Goal: Task Accomplishment & Management: Complete application form

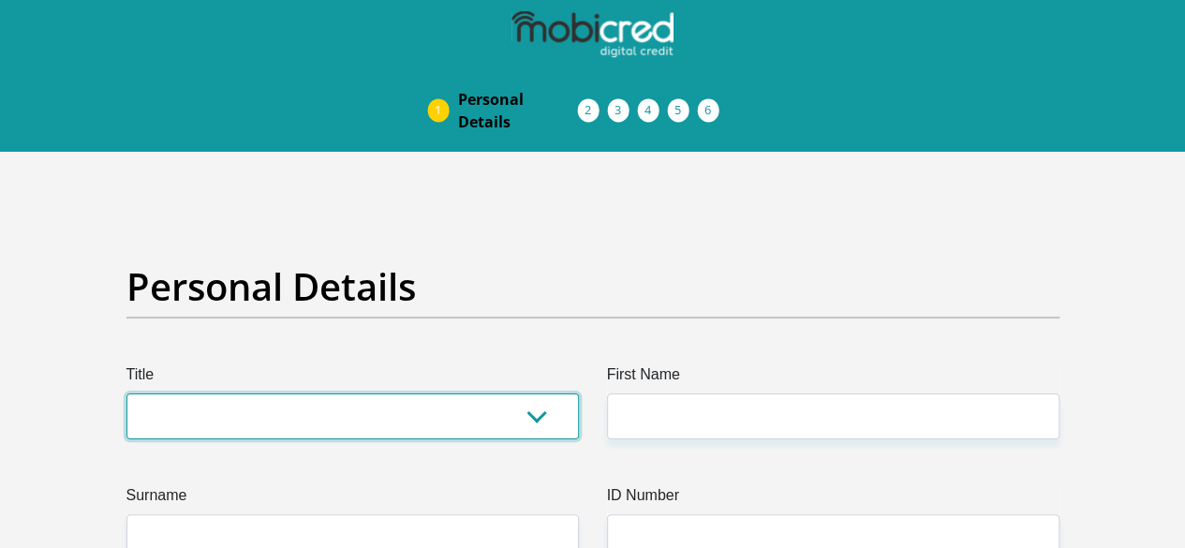
click at [478, 393] on select "Mr Ms Mrs Dr [PERSON_NAME]" at bounding box center [352, 416] width 452 height 46
select select "Ms"
click at [126, 393] on select "Mr Ms Mrs Dr [PERSON_NAME]" at bounding box center [352, 416] width 452 height 46
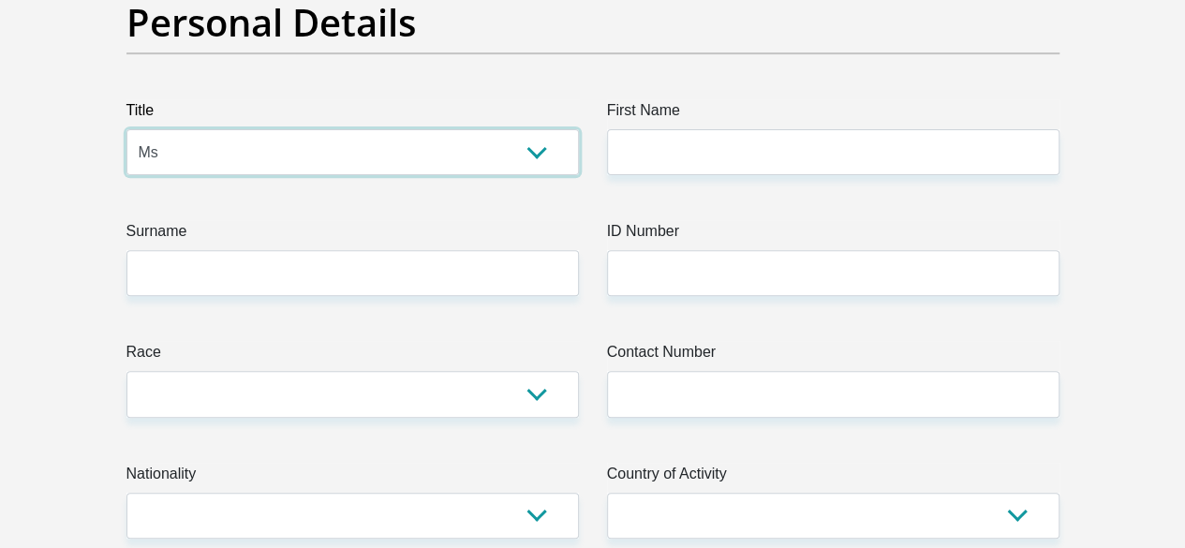
scroll to position [281, 0]
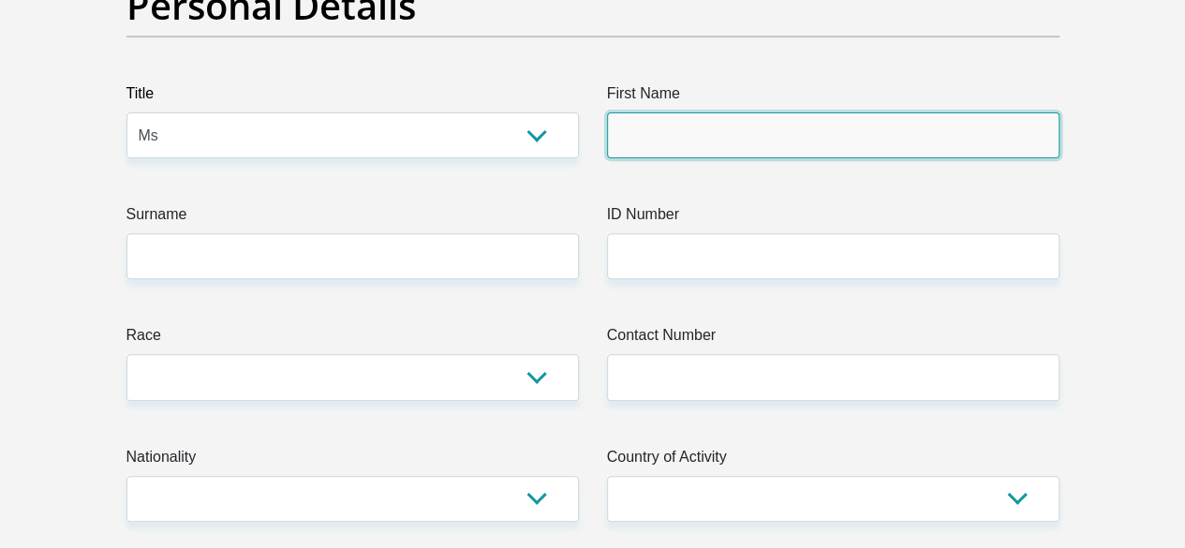
click at [842, 112] on input "First Name" at bounding box center [833, 135] width 452 height 46
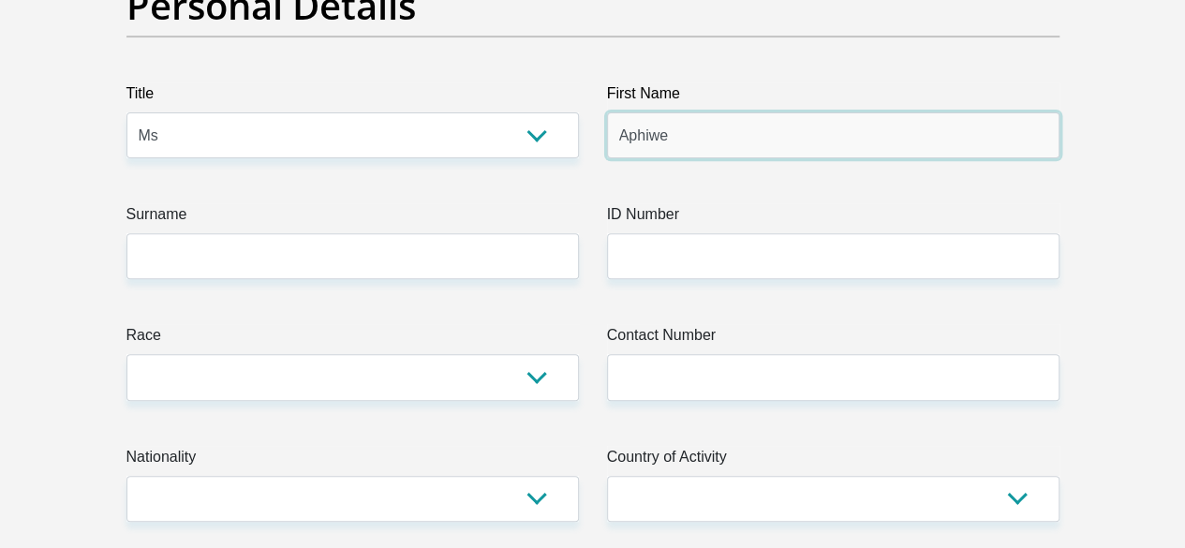
type input "Aphiwe"
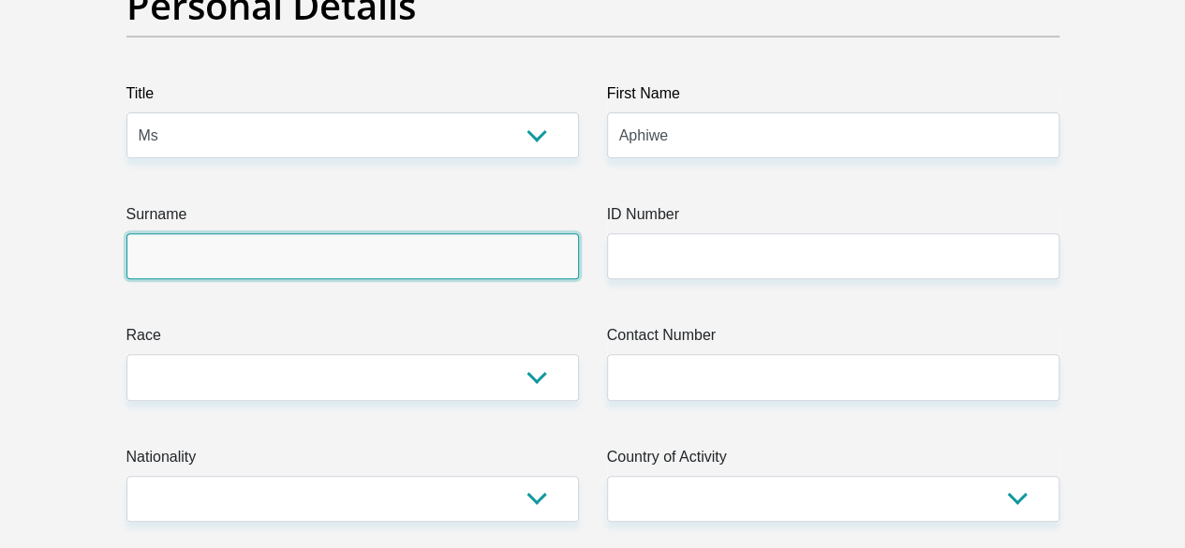
click at [470, 233] on input "Surname" at bounding box center [352, 256] width 452 height 46
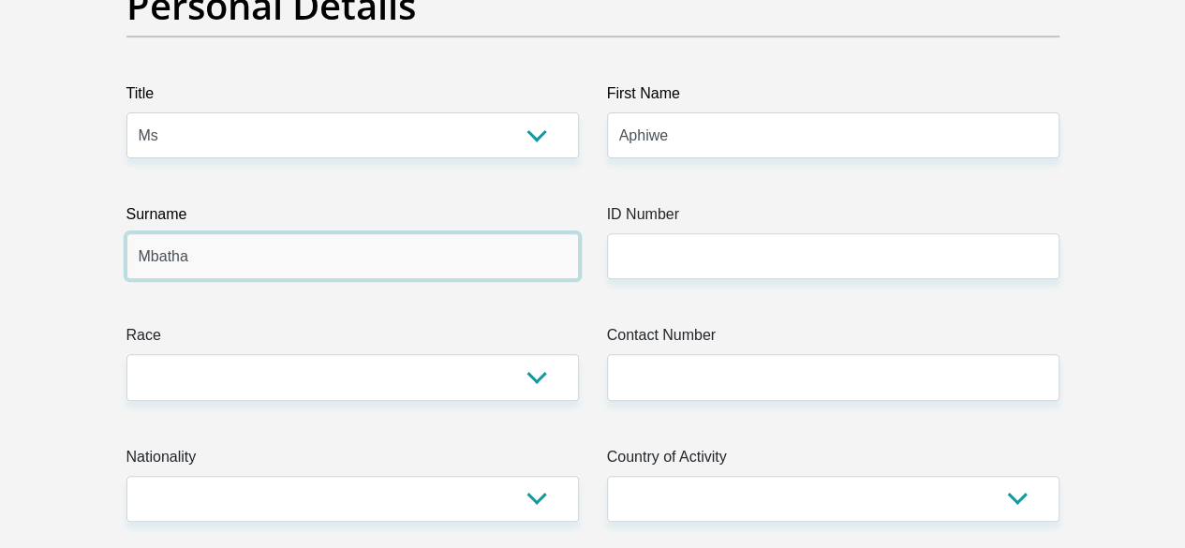
type input "Mbatha"
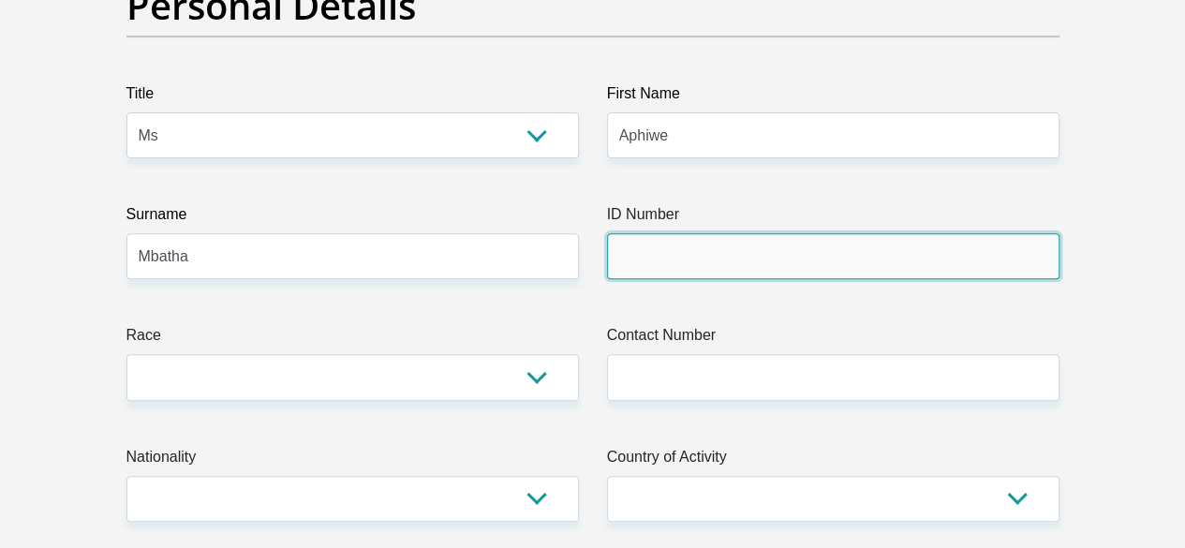
click at [706, 233] on input "ID Number" at bounding box center [833, 256] width 452 height 46
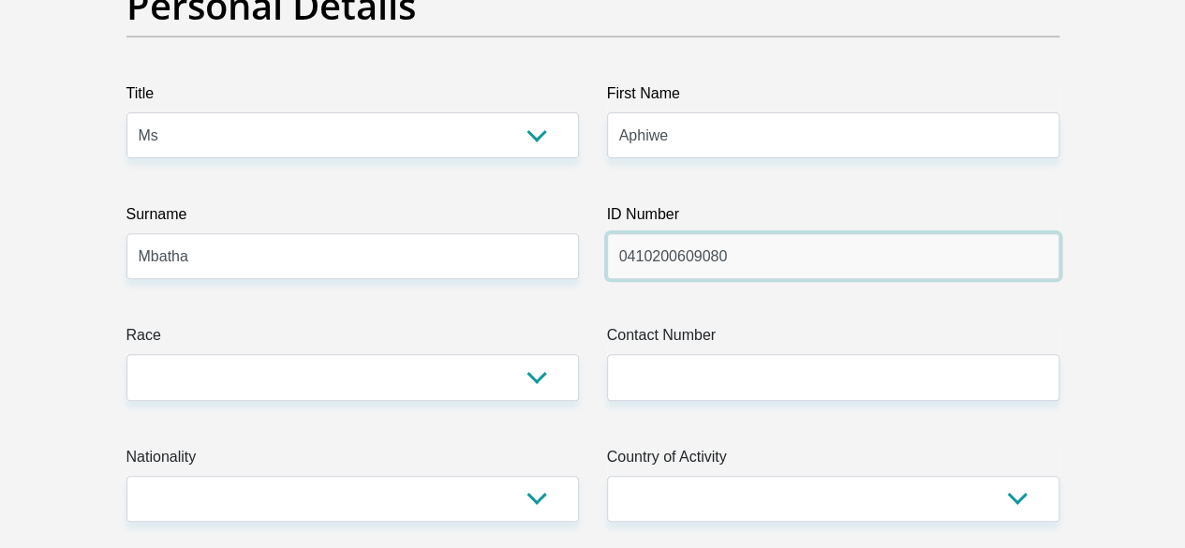
type input "0410200609080"
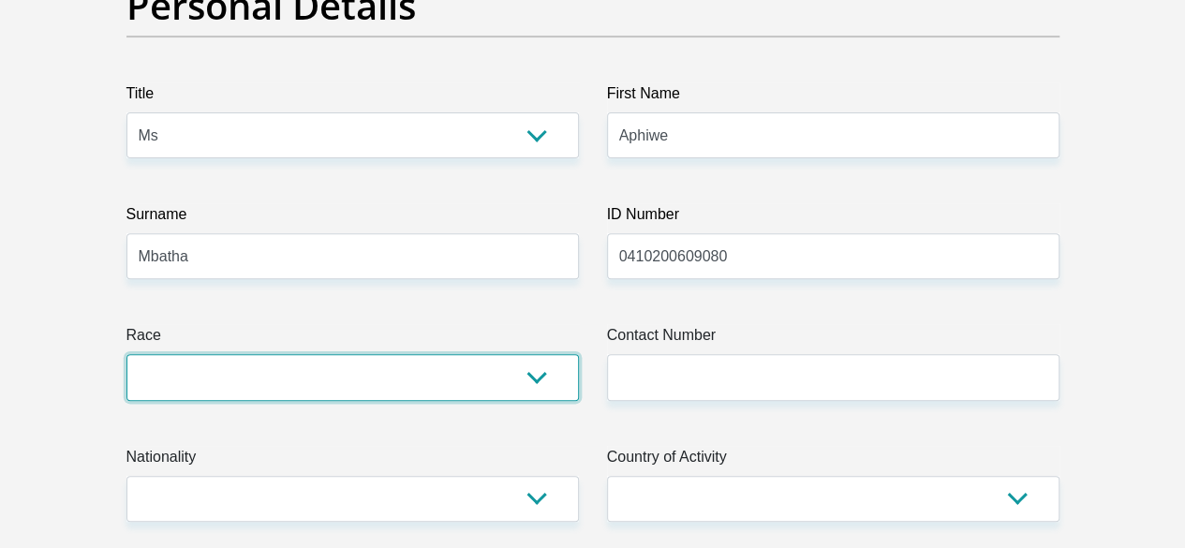
click at [532, 354] on select "Black Coloured Indian White Other" at bounding box center [352, 377] width 452 height 46
select select "1"
click at [126, 354] on select "Black Coloured Indian White Other" at bounding box center [352, 377] width 452 height 46
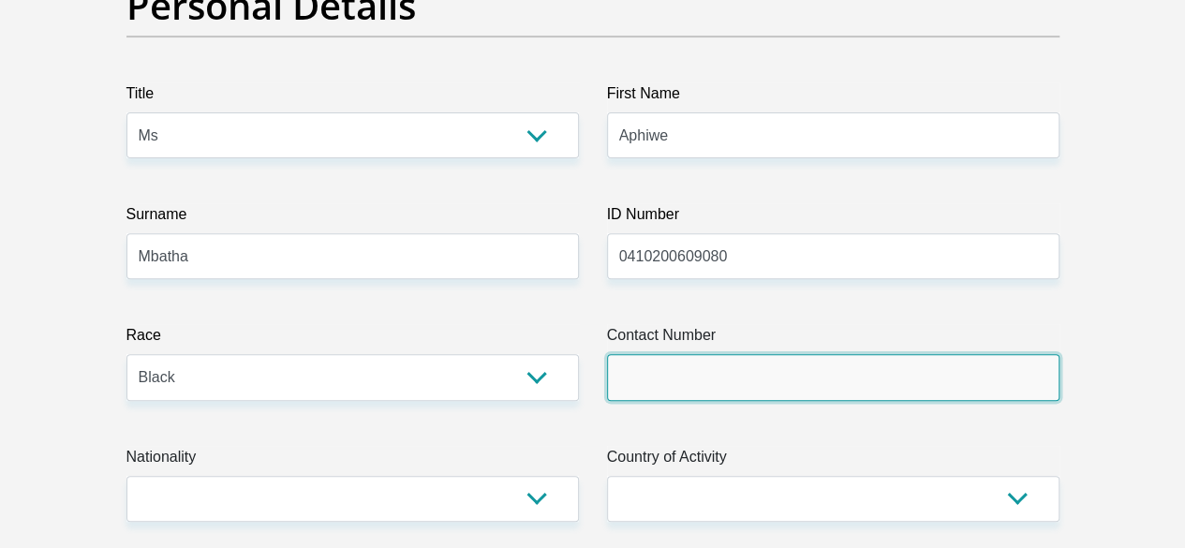
click at [728, 354] on input "Contact Number" at bounding box center [833, 377] width 452 height 46
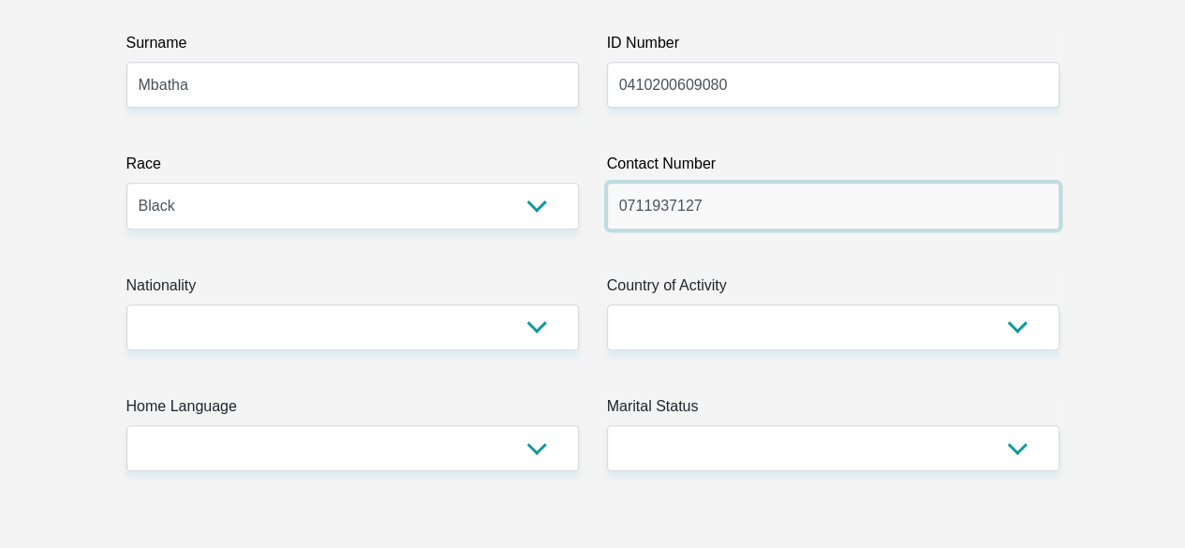
scroll to position [468, 0]
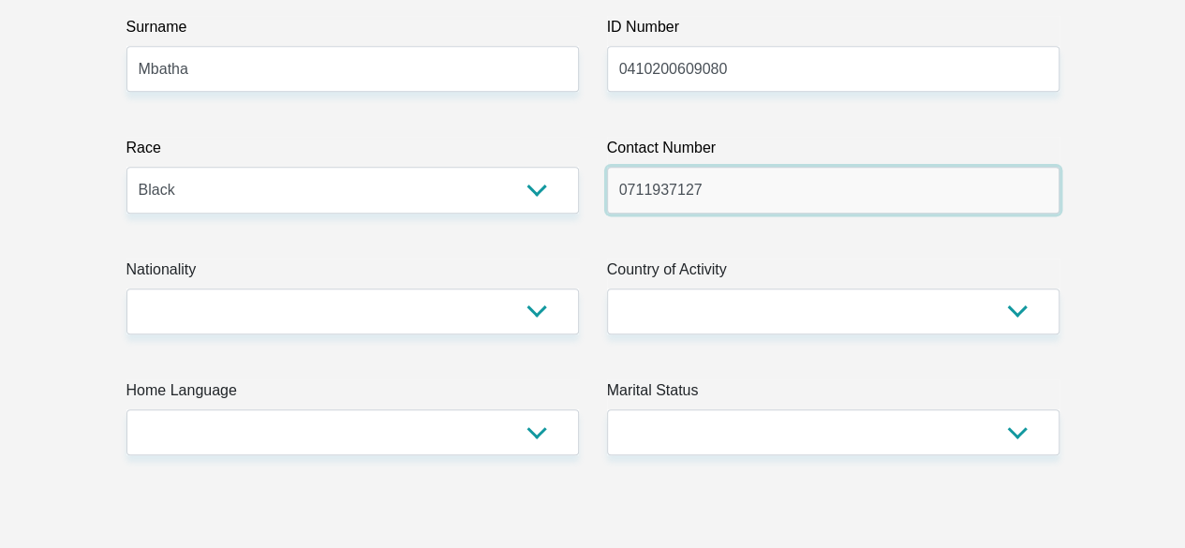
type input "0711937127"
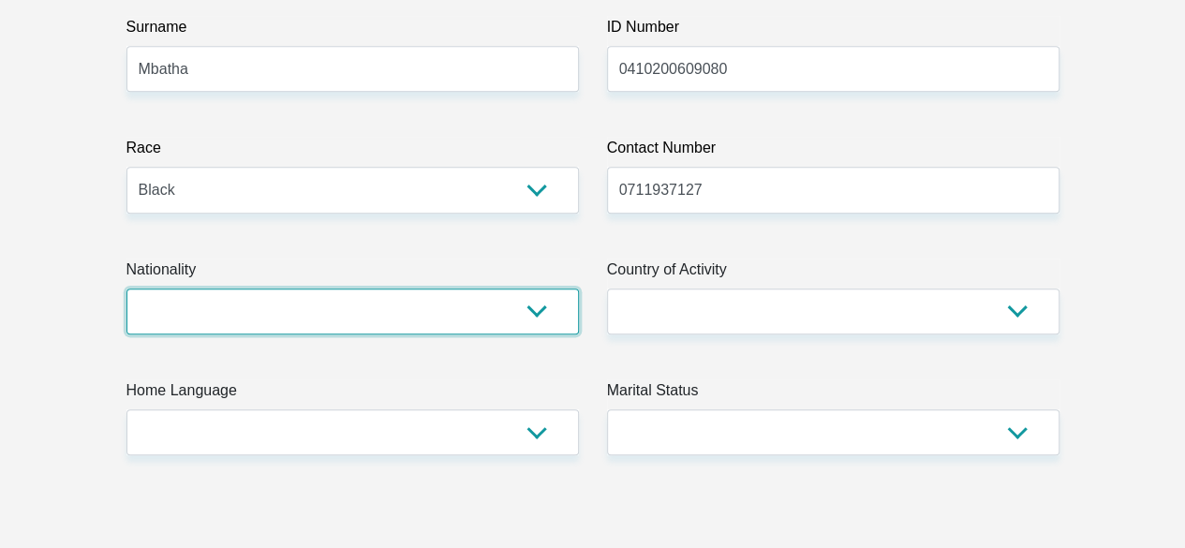
click at [516, 288] on select "[GEOGRAPHIC_DATA] [GEOGRAPHIC_DATA] [GEOGRAPHIC_DATA] [GEOGRAPHIC_DATA] [GEOGRA…" at bounding box center [352, 311] width 452 height 46
select select "ZAF"
click at [126, 288] on select "[GEOGRAPHIC_DATA] [GEOGRAPHIC_DATA] [GEOGRAPHIC_DATA] [GEOGRAPHIC_DATA] [GEOGRA…" at bounding box center [352, 311] width 452 height 46
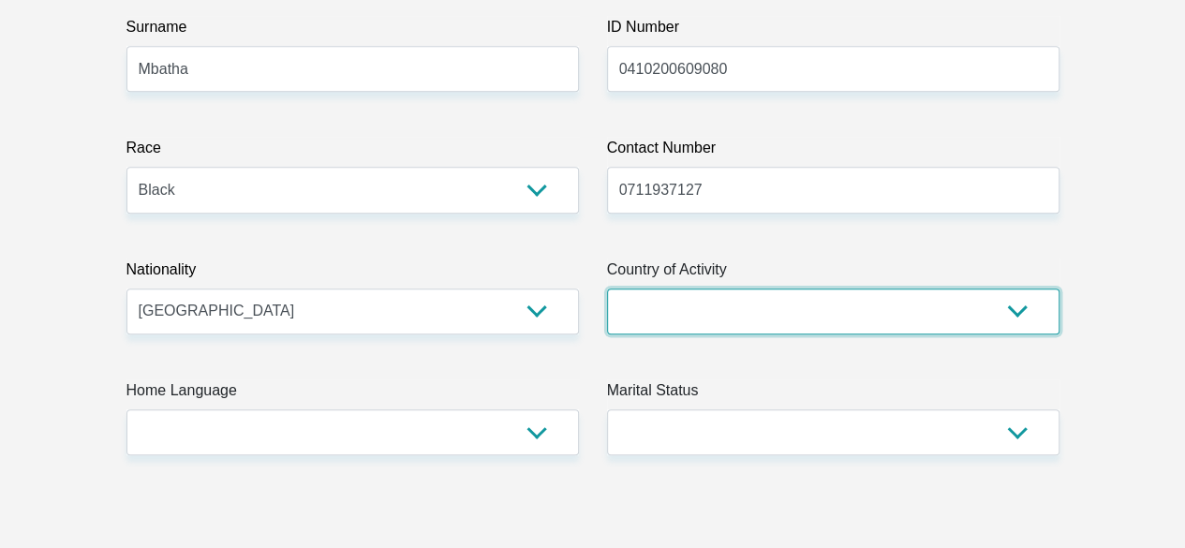
click at [819, 288] on select "[GEOGRAPHIC_DATA] [GEOGRAPHIC_DATA] [GEOGRAPHIC_DATA] [GEOGRAPHIC_DATA] [GEOGRA…" at bounding box center [833, 311] width 452 height 46
select select "ZAF"
click at [607, 288] on select "[GEOGRAPHIC_DATA] [GEOGRAPHIC_DATA] [GEOGRAPHIC_DATA] [GEOGRAPHIC_DATA] [GEOGRA…" at bounding box center [833, 311] width 452 height 46
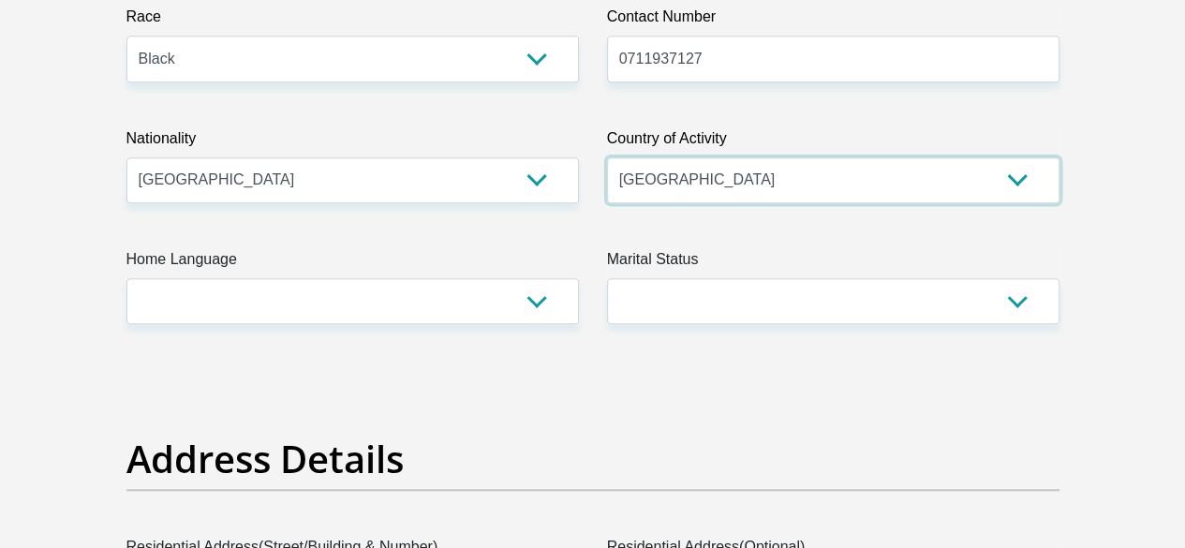
scroll to position [656, 0]
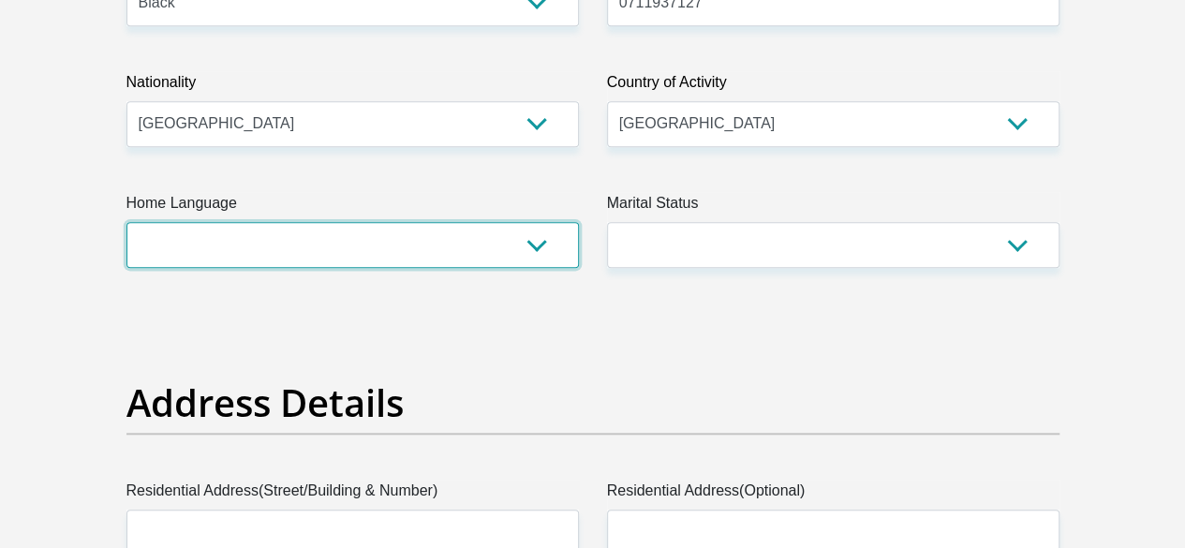
click at [511, 222] on select "Afrikaans English Sepedi South Ndebele Southern Sotho Swati Tsonga Tswana Venda…" at bounding box center [352, 245] width 452 height 46
select select "[DATE]"
click at [126, 222] on select "Afrikaans English Sepedi South Ndebele Southern Sotho Swati Tsonga Tswana Venda…" at bounding box center [352, 245] width 452 height 46
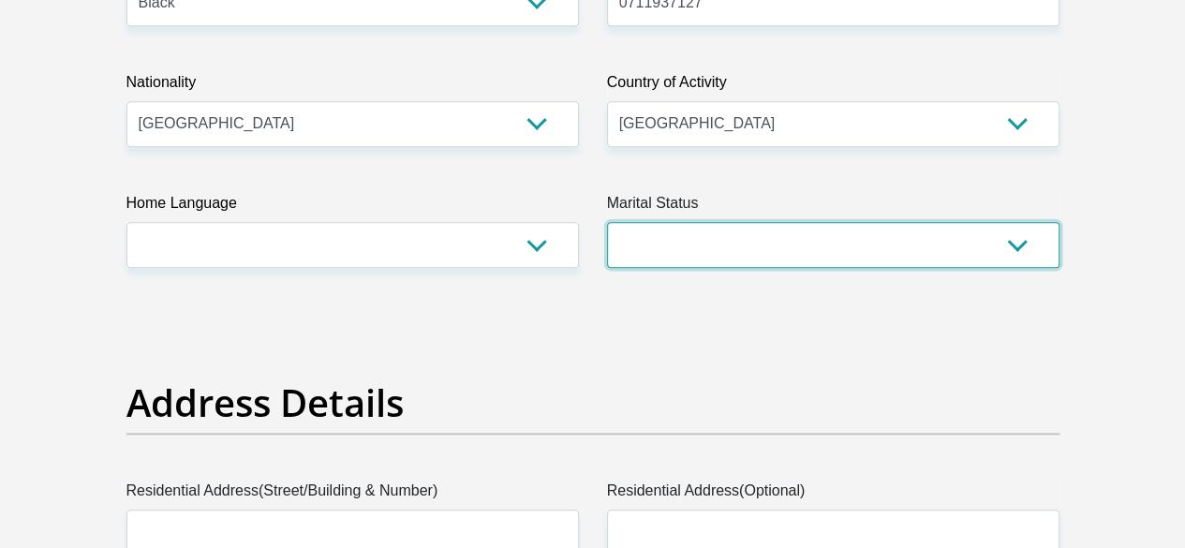
click at [936, 222] on select "Married ANC Single Divorced Widowed Married COP or Customary Law" at bounding box center [833, 245] width 452 height 46
select select "2"
click at [607, 222] on select "Married ANC Single Divorced Widowed Married COP or Customary Law" at bounding box center [833, 245] width 452 height 46
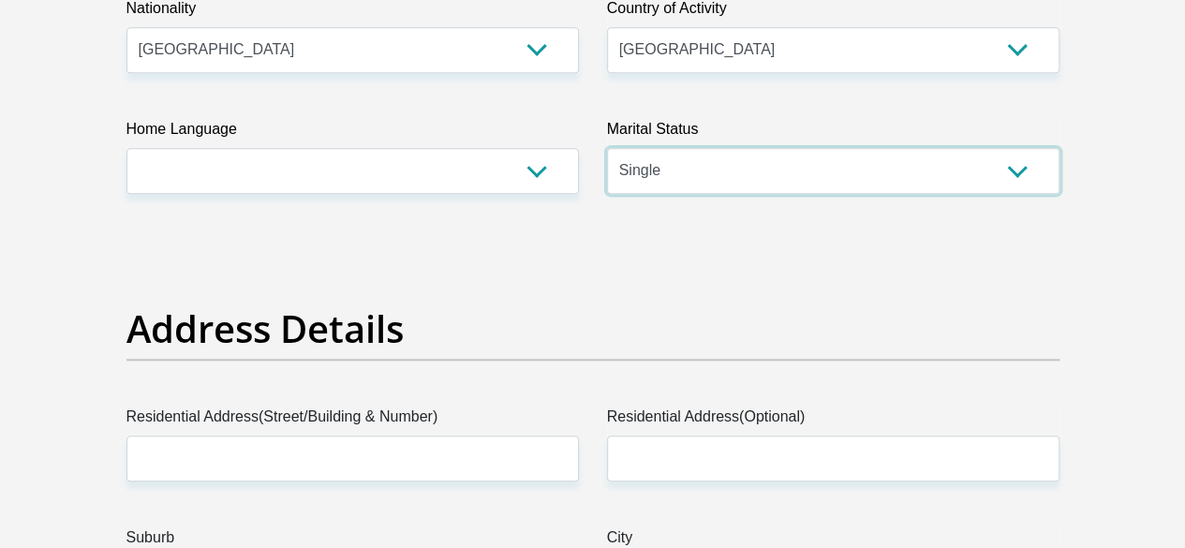
scroll to position [937, 0]
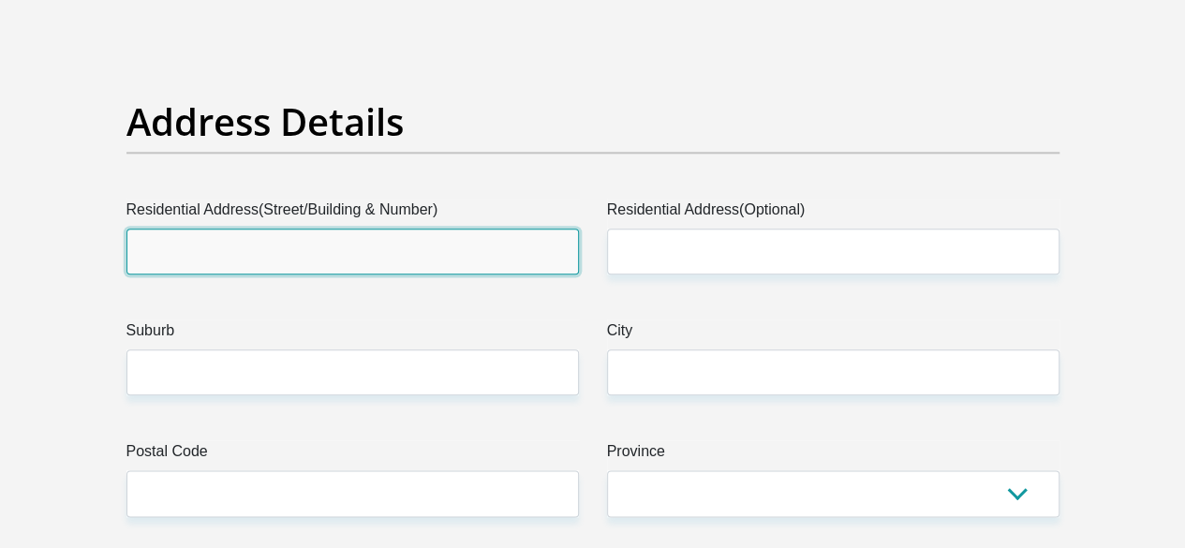
click at [313, 229] on input "Residential Address(Street/Building & Number)" at bounding box center [352, 252] width 452 height 46
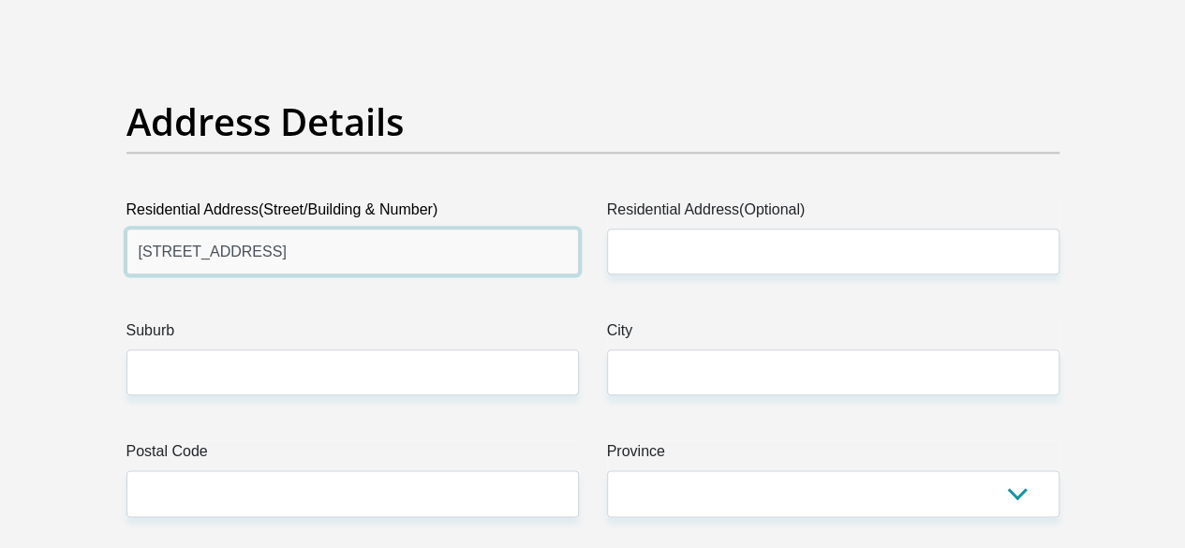
type input "[STREET_ADDRESS]"
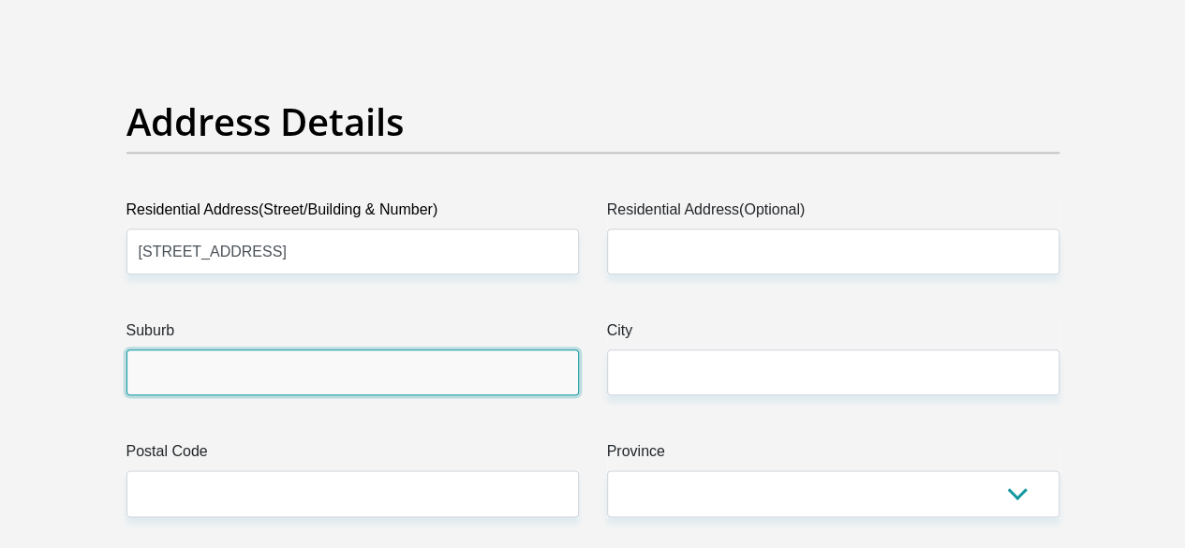
click at [313, 349] on input "Suburb" at bounding box center [352, 372] width 452 height 46
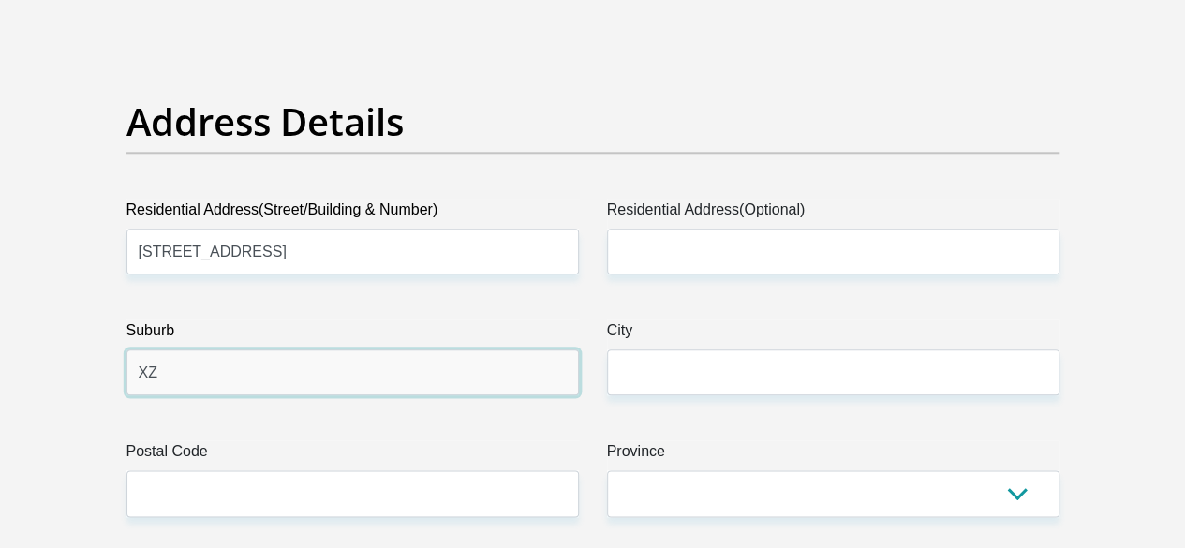
type input "X"
type input "Katlehong"
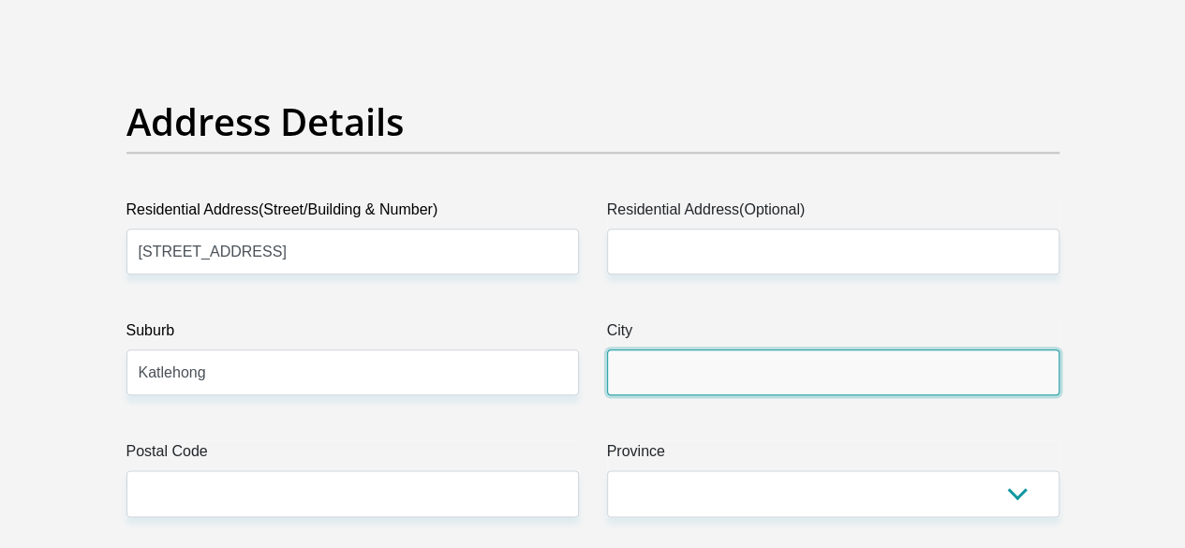
click at [765, 349] on input "City" at bounding box center [833, 372] width 452 height 46
type input "Ekurhuleni"
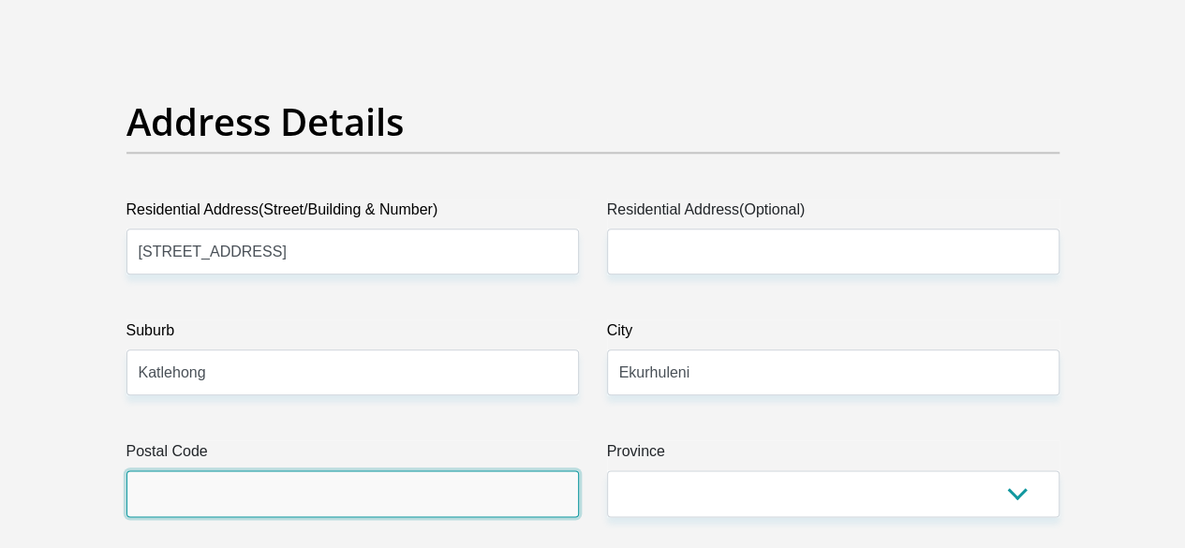
click at [362, 470] on input "Postal Code" at bounding box center [352, 493] width 452 height 46
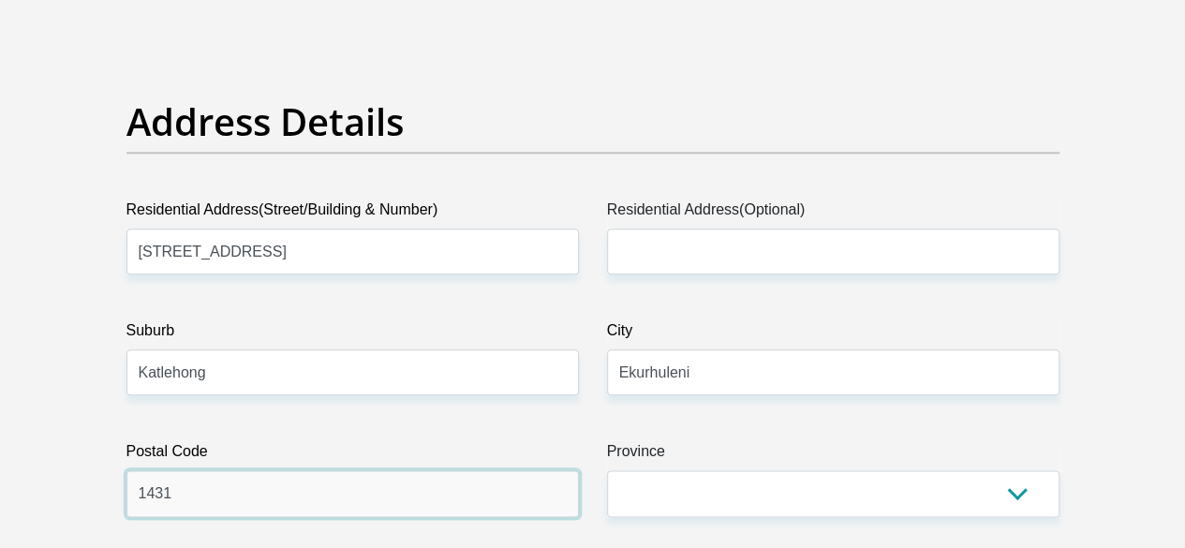
type input "1431"
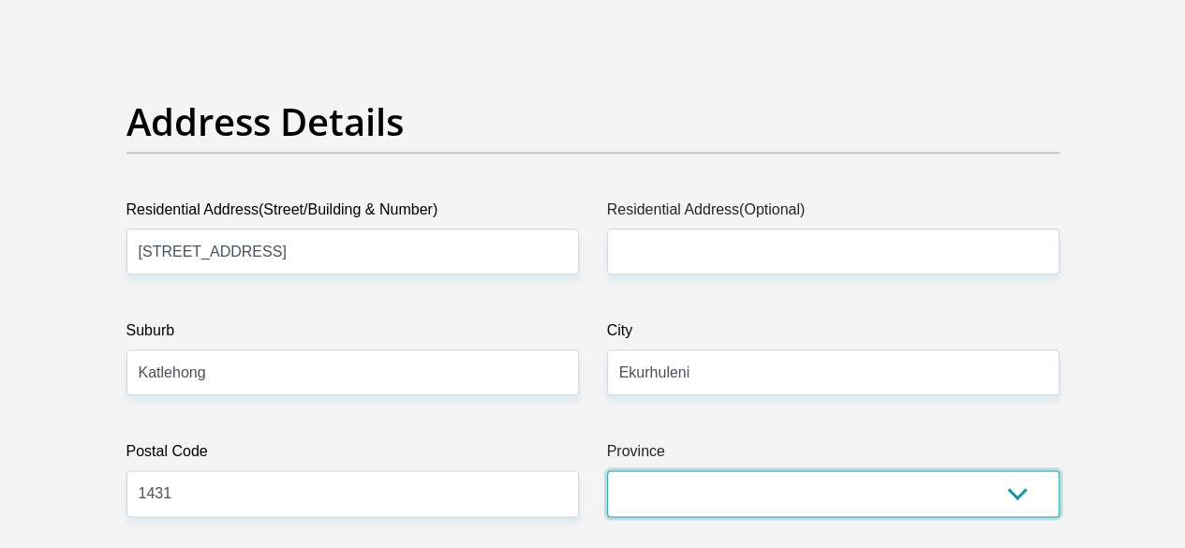
click at [677, 470] on select "Eastern Cape Free State [GEOGRAPHIC_DATA] [GEOGRAPHIC_DATA][DATE] [GEOGRAPHIC_D…" at bounding box center [833, 493] width 452 height 46
select select "Gauteng"
click at [607, 470] on select "Eastern Cape Free State [GEOGRAPHIC_DATA] [GEOGRAPHIC_DATA][DATE] [GEOGRAPHIC_D…" at bounding box center [833, 493] width 452 height 46
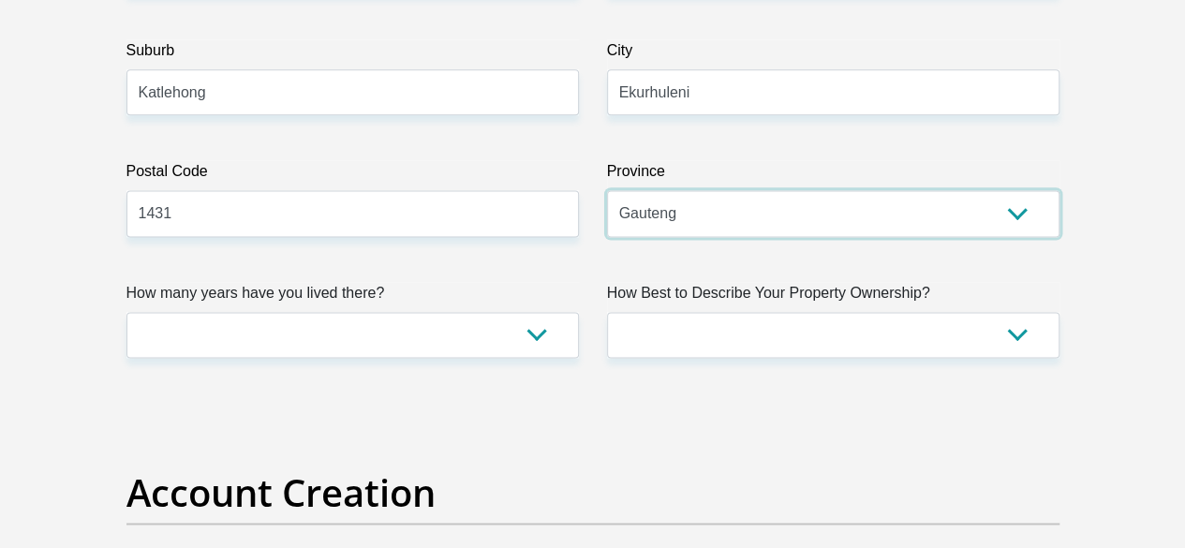
scroll to position [1124, 0]
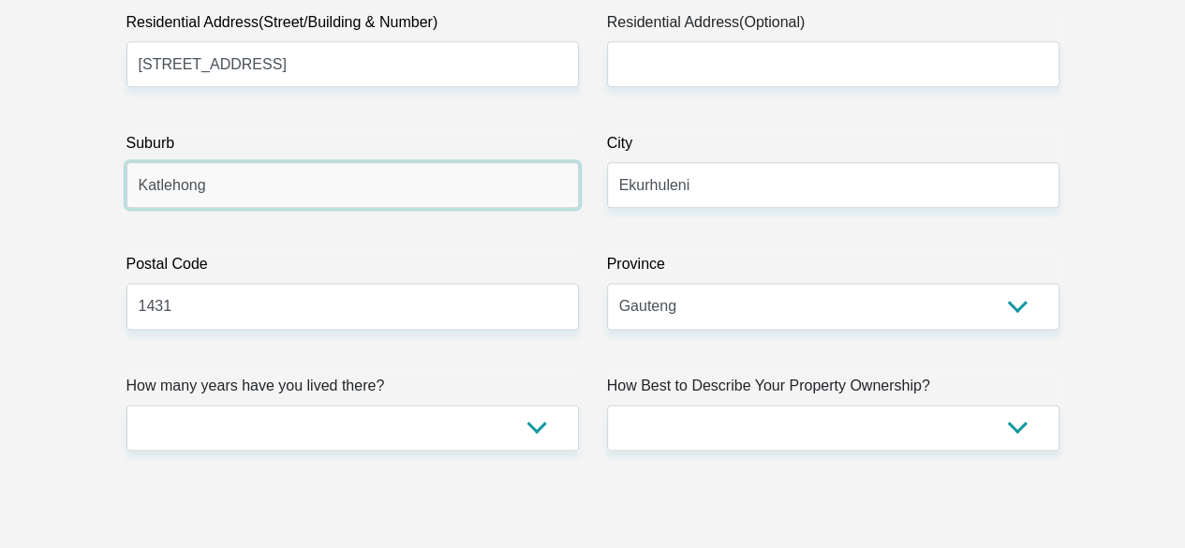
drag, startPoint x: 217, startPoint y: 113, endPoint x: 111, endPoint y: 111, distance: 106.8
click at [192, 162] on input "[DEMOGRAPHIC_DATA]" at bounding box center [352, 185] width 452 height 46
click at [189, 162] on input "[DEMOGRAPHIC_DATA]" at bounding box center [352, 185] width 452 height 46
type input "Zonkizizwe"
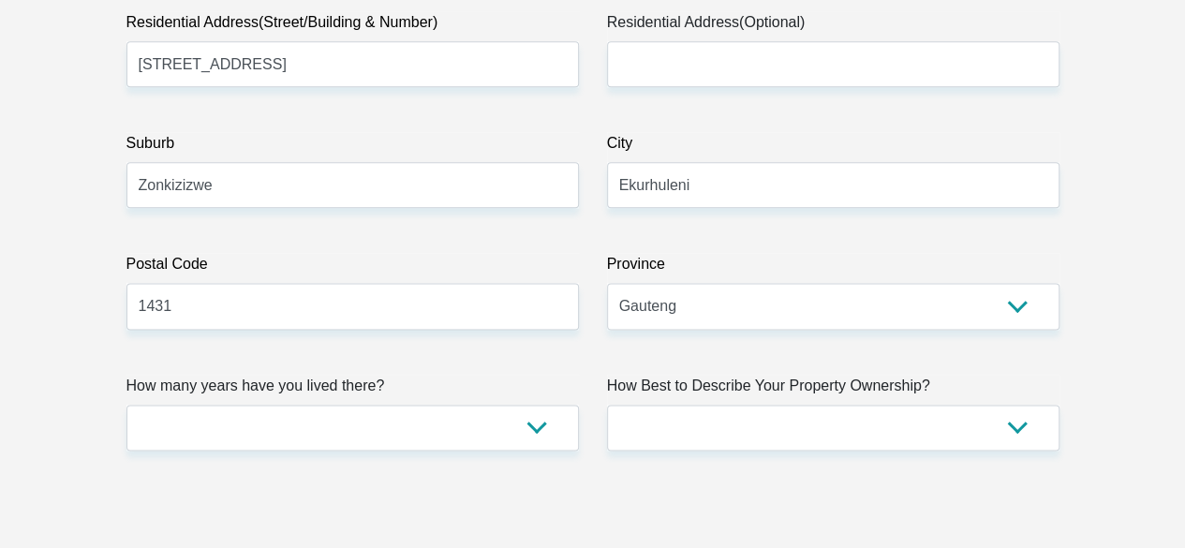
click at [257, 253] on label "Postal Code" at bounding box center [352, 268] width 452 height 30
click at [257, 283] on input "1431" at bounding box center [352, 306] width 452 height 46
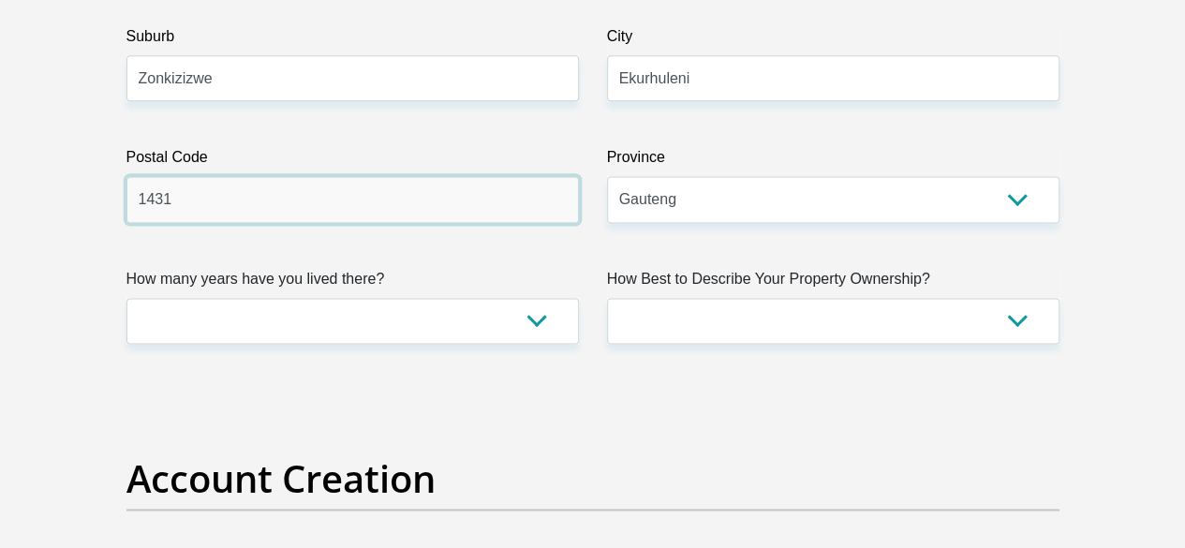
scroll to position [1311, 0]
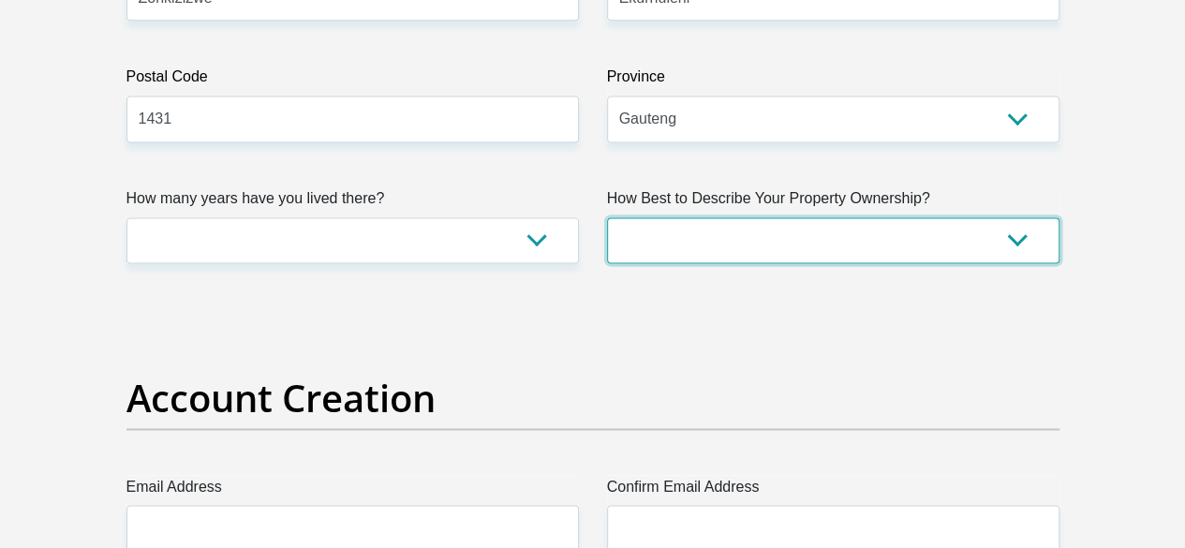
click at [815, 217] on select "Owned Rented Family Owned Company Dwelling" at bounding box center [833, 240] width 452 height 46
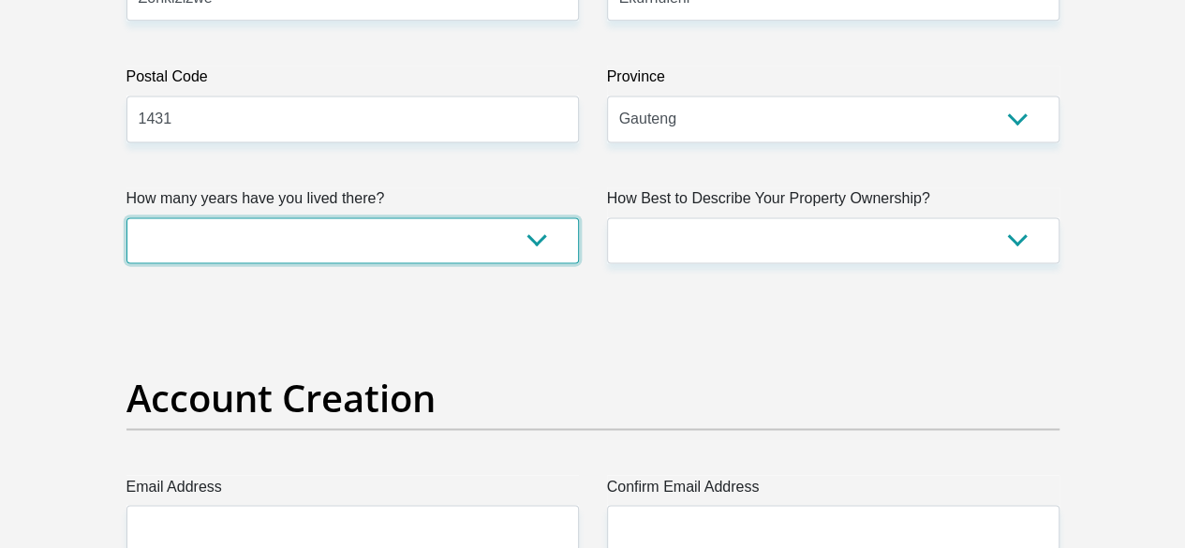
click at [531, 217] on select "less than 1 year 1-3 years 3-5 years 5+ years" at bounding box center [352, 240] width 452 height 46
select select "0"
click at [126, 217] on select "less than 1 year 1-3 years 3-5 years 5+ years" at bounding box center [352, 240] width 452 height 46
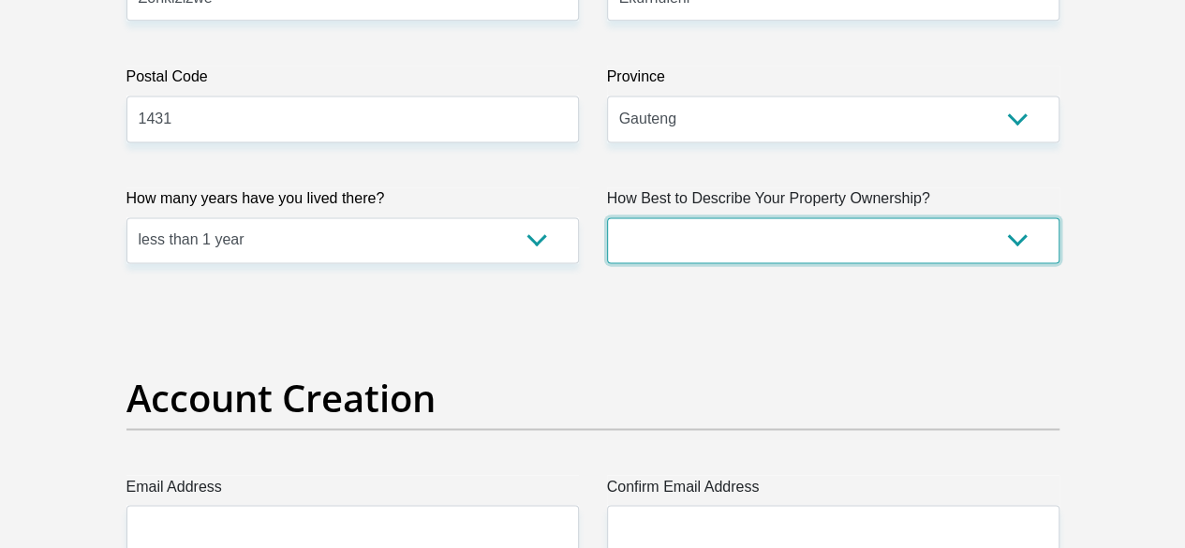
drag, startPoint x: 814, startPoint y: 156, endPoint x: 796, endPoint y: 170, distance: 22.1
click at [814, 217] on select "Owned Rented Family Owned Company Dwelling" at bounding box center [833, 240] width 452 height 46
select select "parents"
click at [607, 217] on select "Owned Rented Family Owned Company Dwelling" at bounding box center [833, 240] width 452 height 46
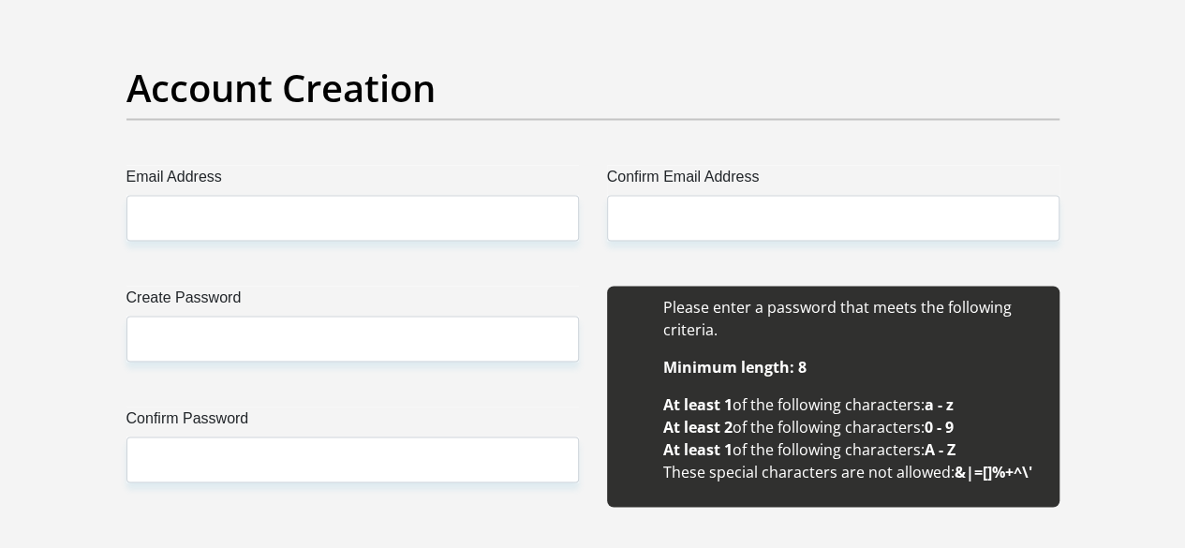
scroll to position [1592, 0]
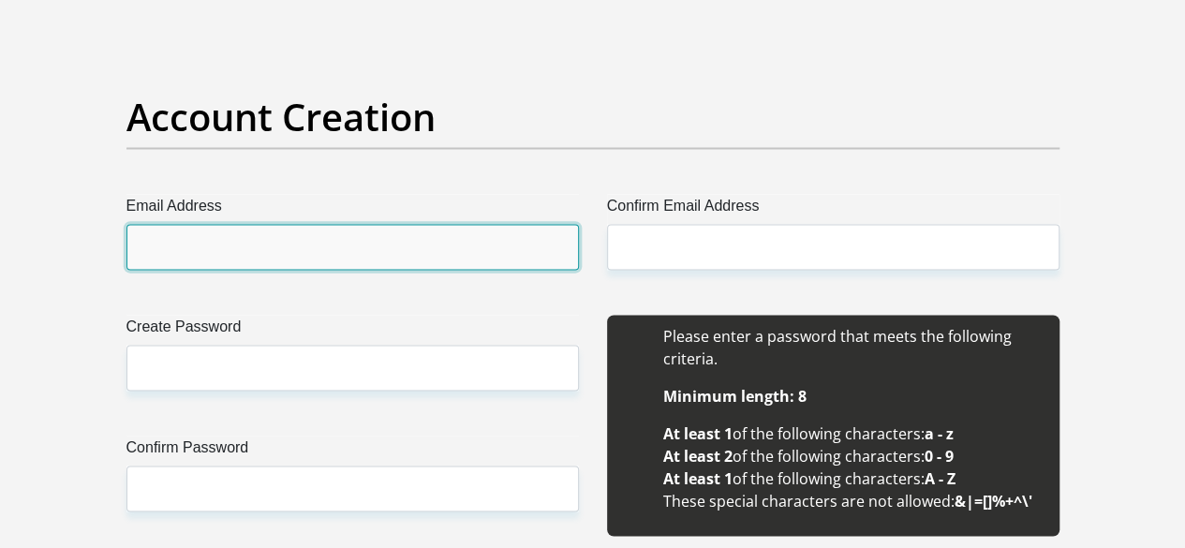
click at [495, 224] on input "Email Address" at bounding box center [352, 247] width 452 height 46
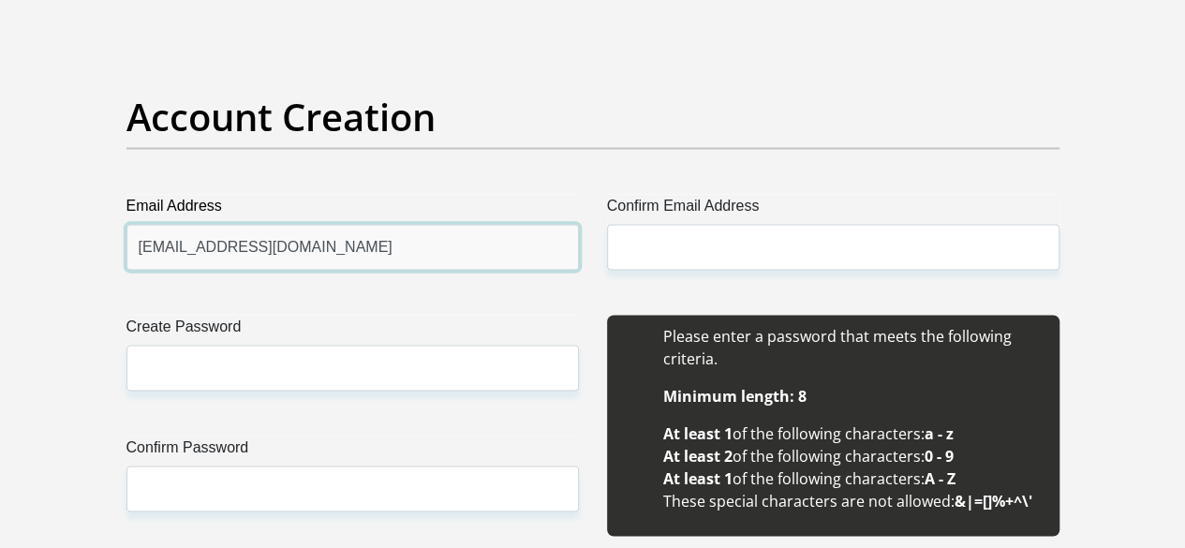
type input "[EMAIL_ADDRESS][DOMAIN_NAME]"
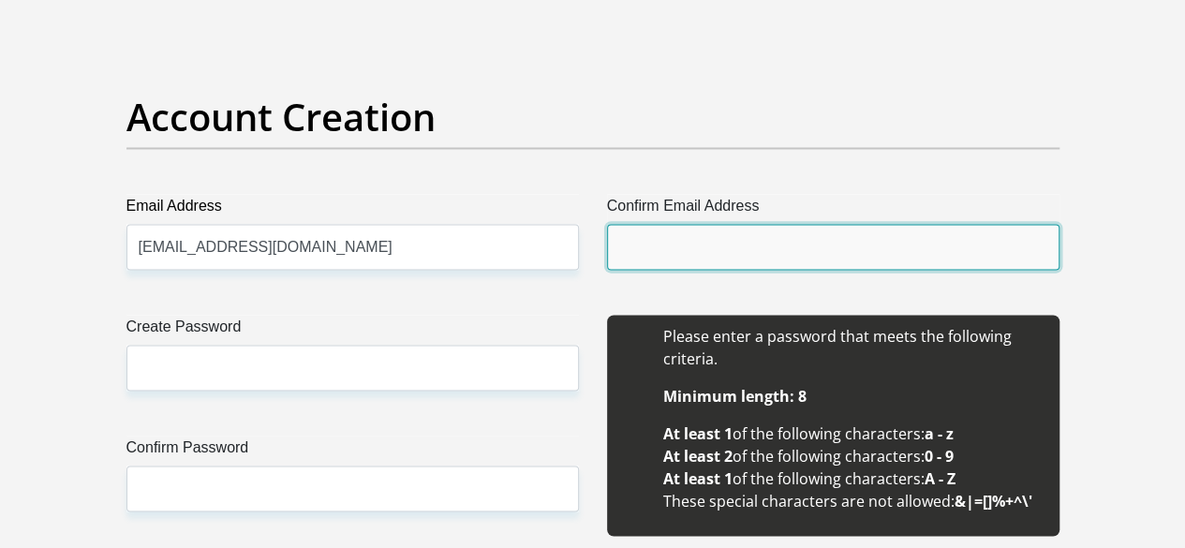
click at [696, 224] on input "Confirm Email Address" at bounding box center [833, 247] width 452 height 46
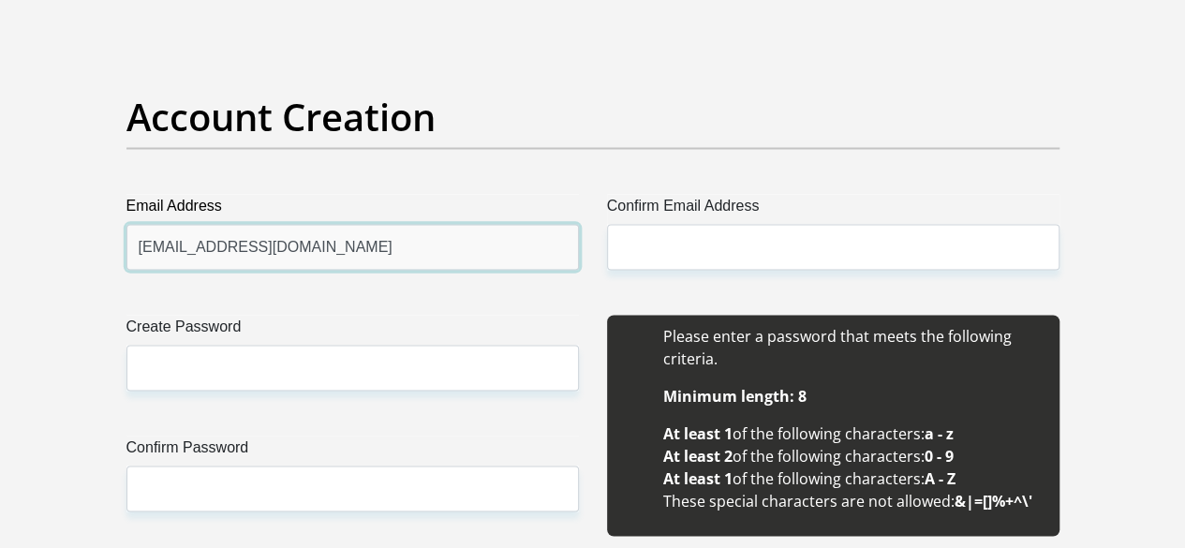
drag, startPoint x: 137, startPoint y: 171, endPoint x: 308, endPoint y: 174, distance: 171.4
click at [337, 224] on input "[EMAIL_ADDRESS][DOMAIN_NAME]" at bounding box center [352, 247] width 452 height 46
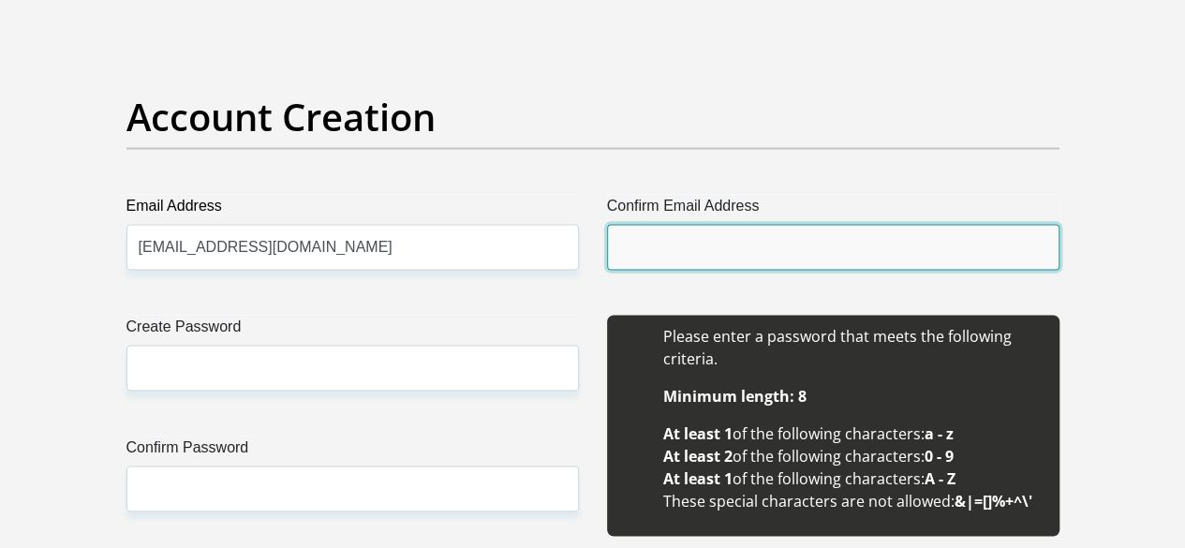
click at [719, 224] on input "Confirm Email Address" at bounding box center [833, 247] width 452 height 46
paste input "[EMAIL_ADDRESS][DOMAIN_NAME]"
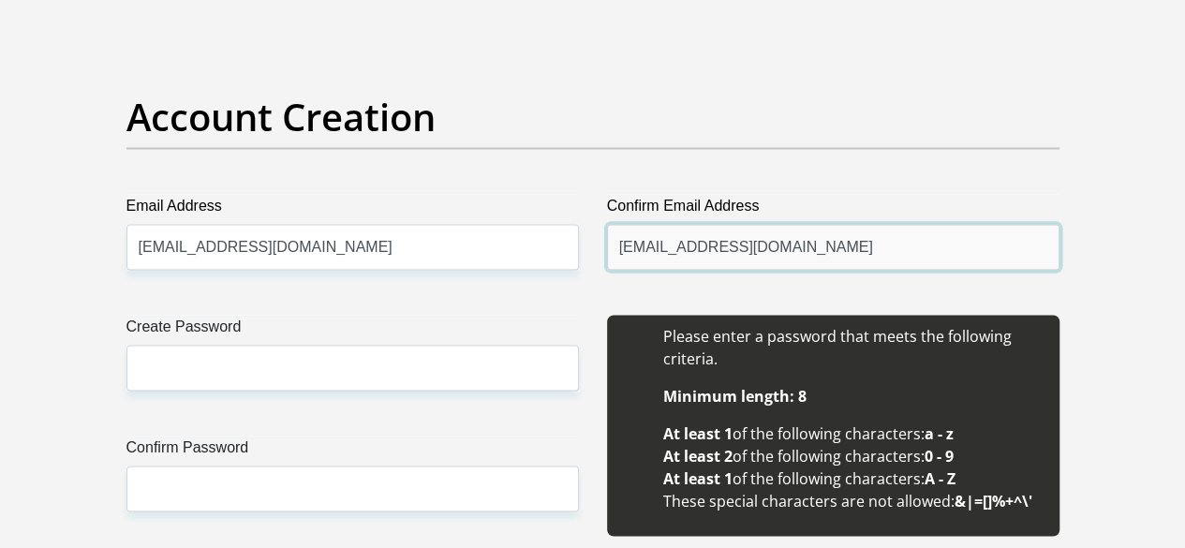
type input "[EMAIL_ADDRESS][DOMAIN_NAME]"
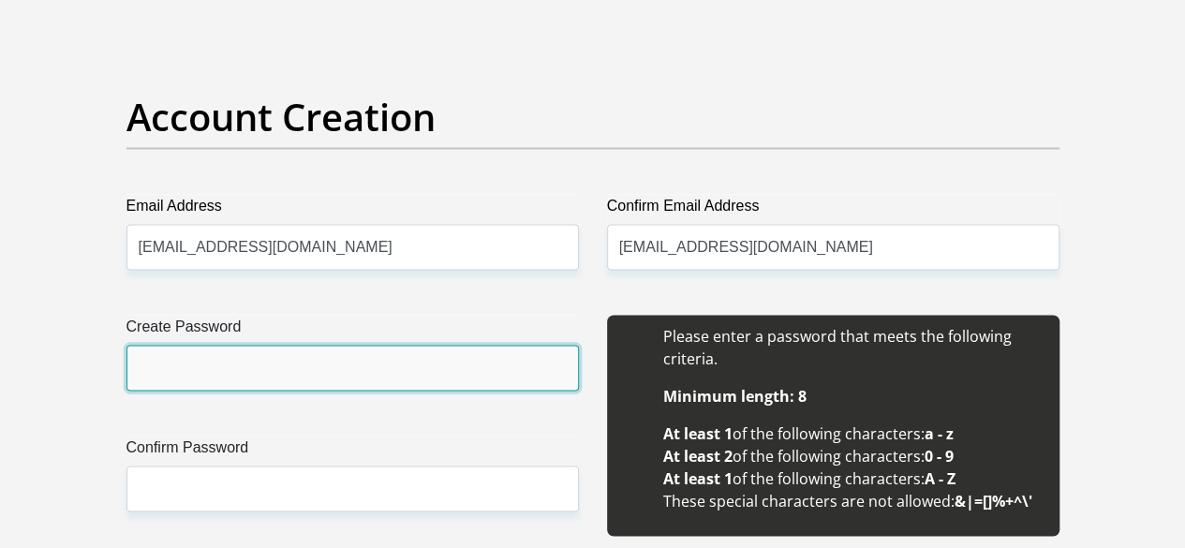
click at [375, 345] on input "Create Password" at bounding box center [352, 368] width 452 height 46
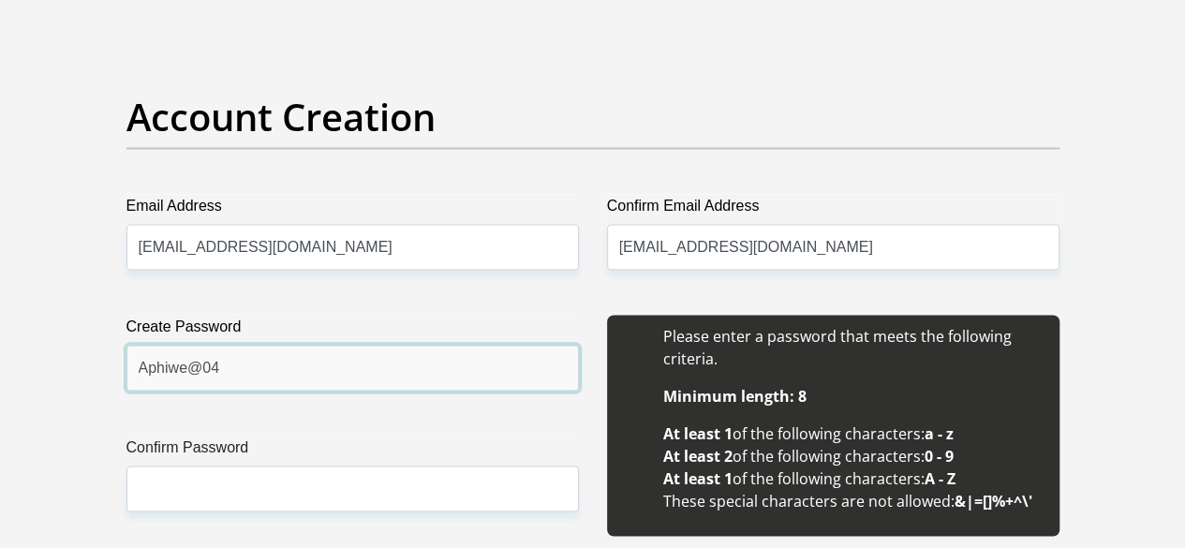
type input "Aphiwe@04"
drag, startPoint x: 319, startPoint y: 363, endPoint x: 239, endPoint y: 326, distance: 88.8
click at [318, 365] on div "Create Password Aphiwe@04 Please input valid password Confirm Password" at bounding box center [352, 436] width 480 height 242
drag, startPoint x: 161, startPoint y: 299, endPoint x: 224, endPoint y: 304, distance: 63.0
click at [224, 345] on input "Aphiwe@04" at bounding box center [352, 368] width 452 height 46
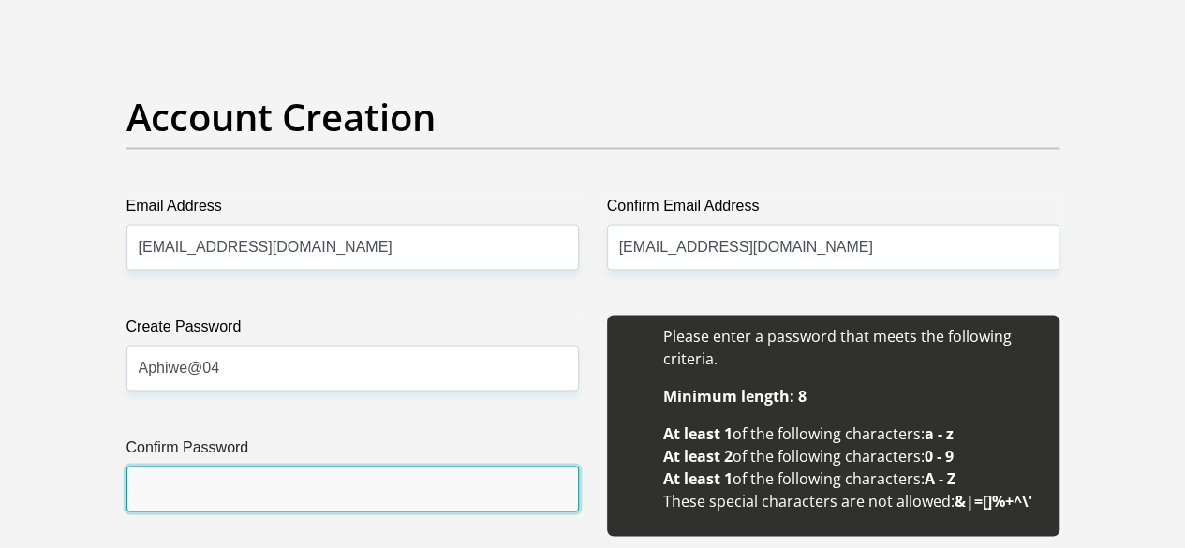
click at [260, 465] on input "Confirm Password" at bounding box center [352, 488] width 452 height 46
paste input "Aphiwe@04"
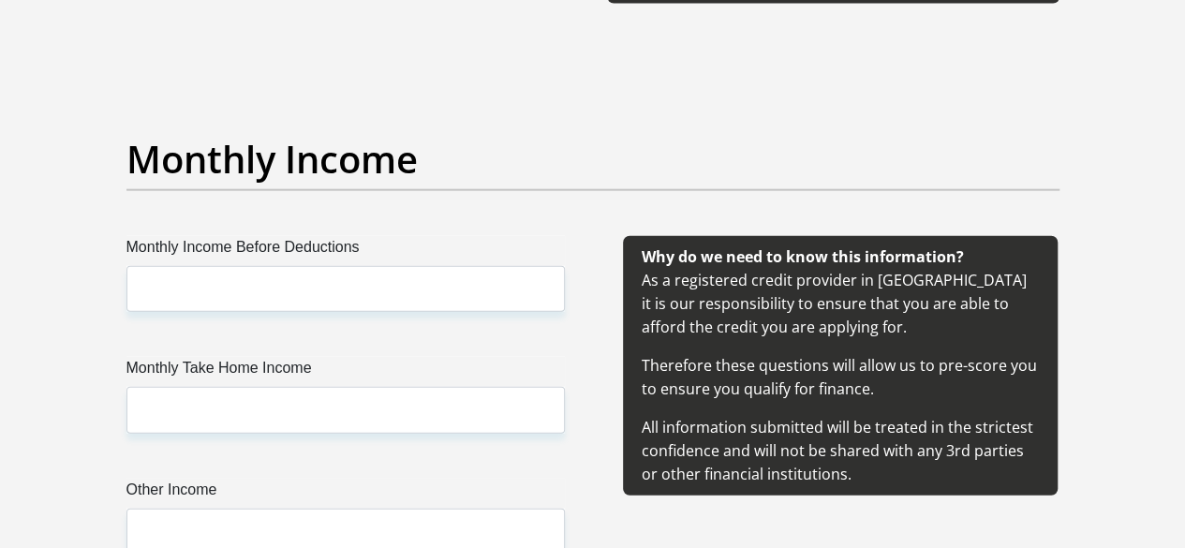
scroll to position [2154, 0]
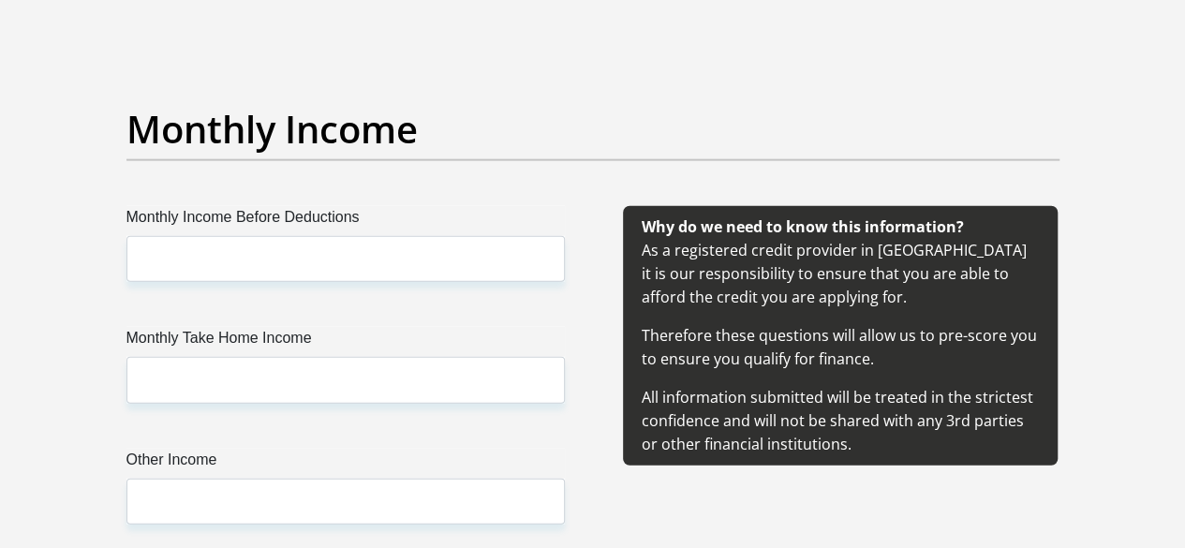
type input "Aphiwe@04"
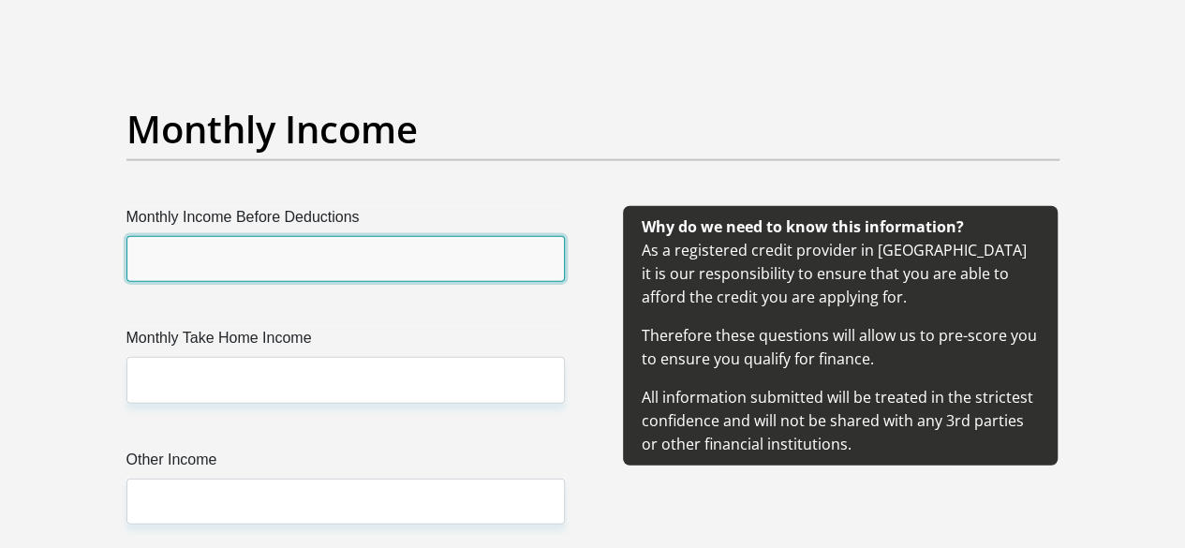
click at [352, 236] on input "Monthly Income Before Deductions" at bounding box center [345, 259] width 438 height 46
type input "10000"
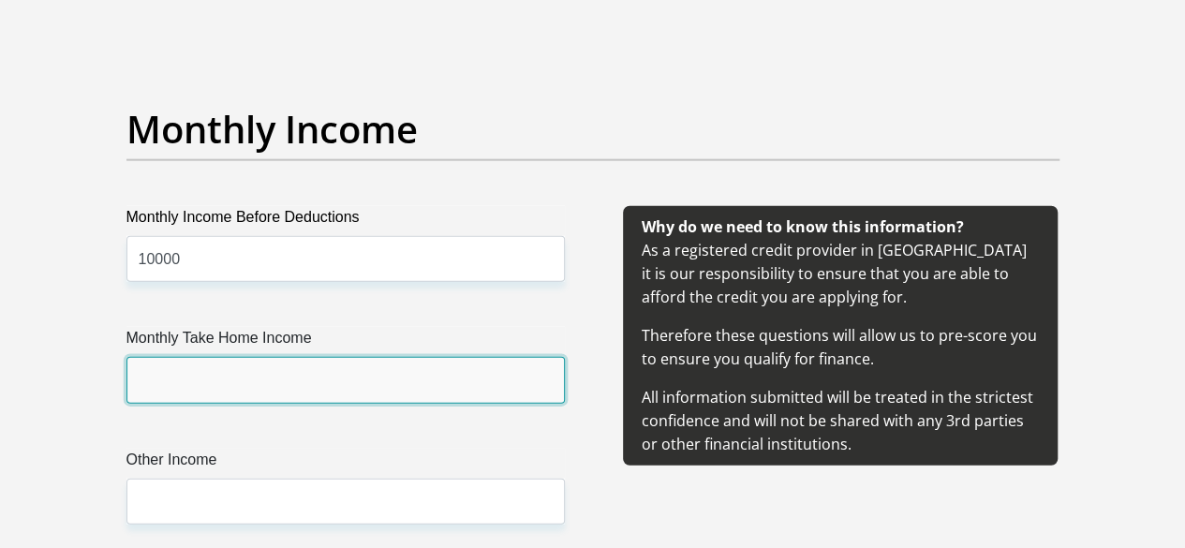
click at [324, 357] on input "Monthly Take Home Income" at bounding box center [345, 380] width 438 height 46
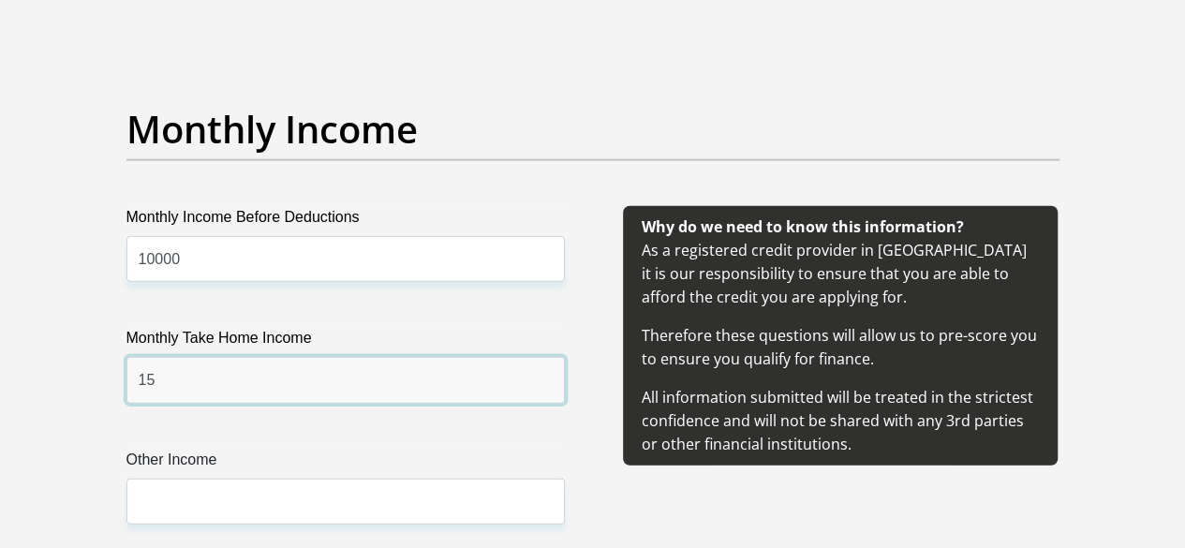
type input "1"
type input "2000"
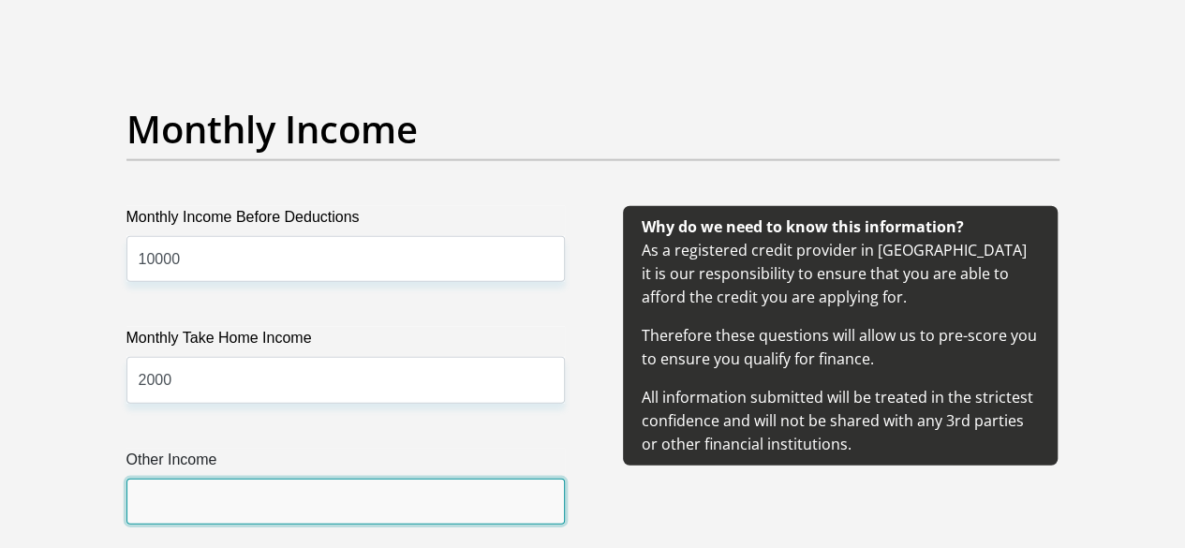
click at [381, 479] on input "Other Income" at bounding box center [345, 502] width 438 height 46
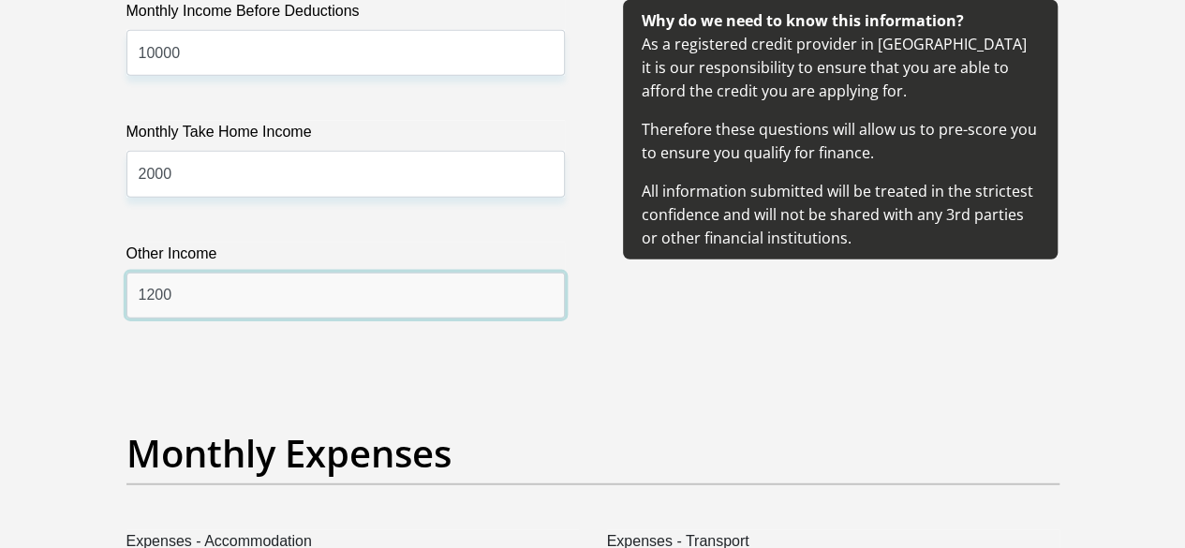
scroll to position [2342, 0]
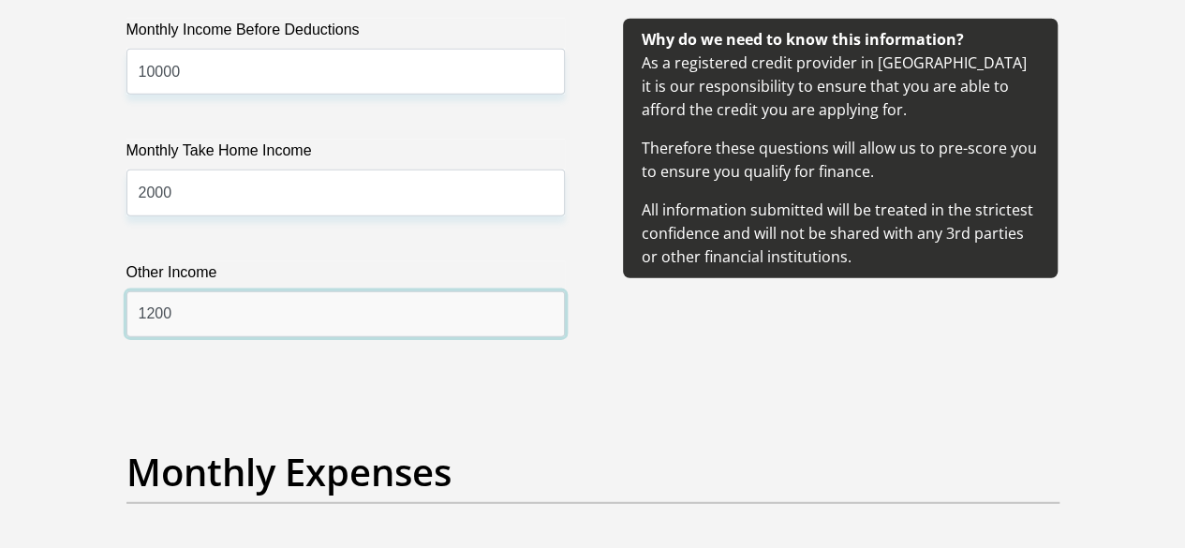
type input "1200"
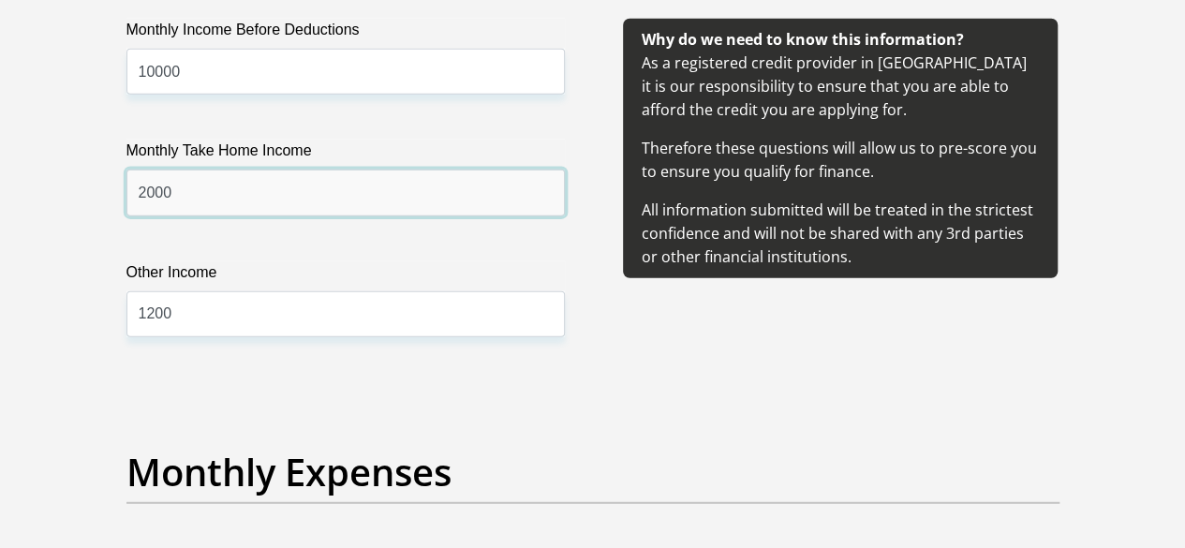
click at [286, 170] on input "2000" at bounding box center [345, 193] width 438 height 46
type input "2"
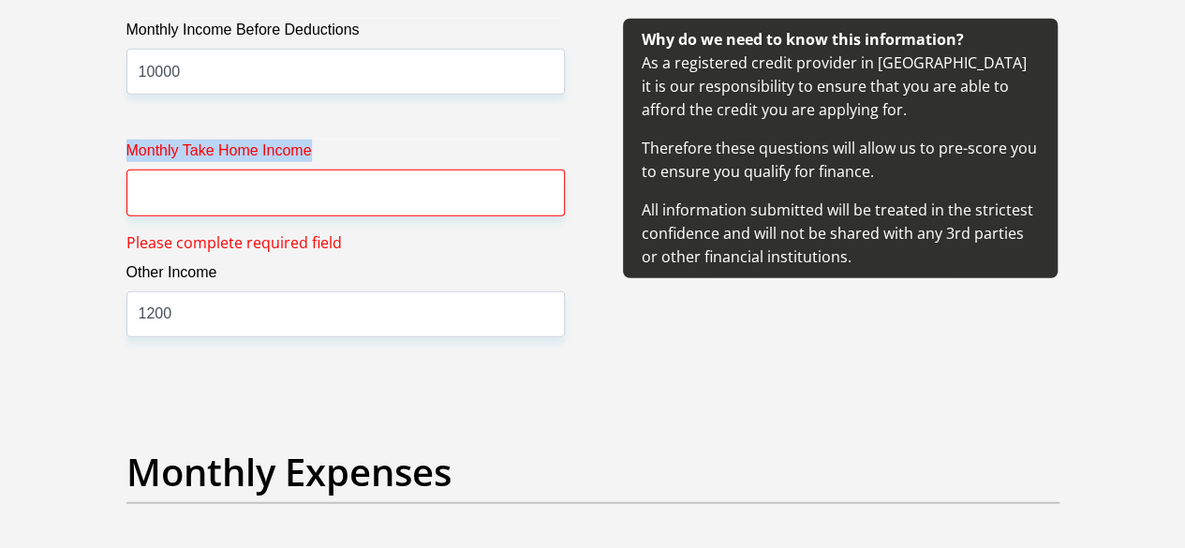
drag, startPoint x: 132, startPoint y: 75, endPoint x: 320, endPoint y: 89, distance: 188.8
click at [320, 140] on label "Monthly Take Home Income" at bounding box center [345, 155] width 438 height 30
copy label "Monthly Take Home Income"
click at [296, 170] on input "Monthly Take Home Income" at bounding box center [345, 193] width 438 height 46
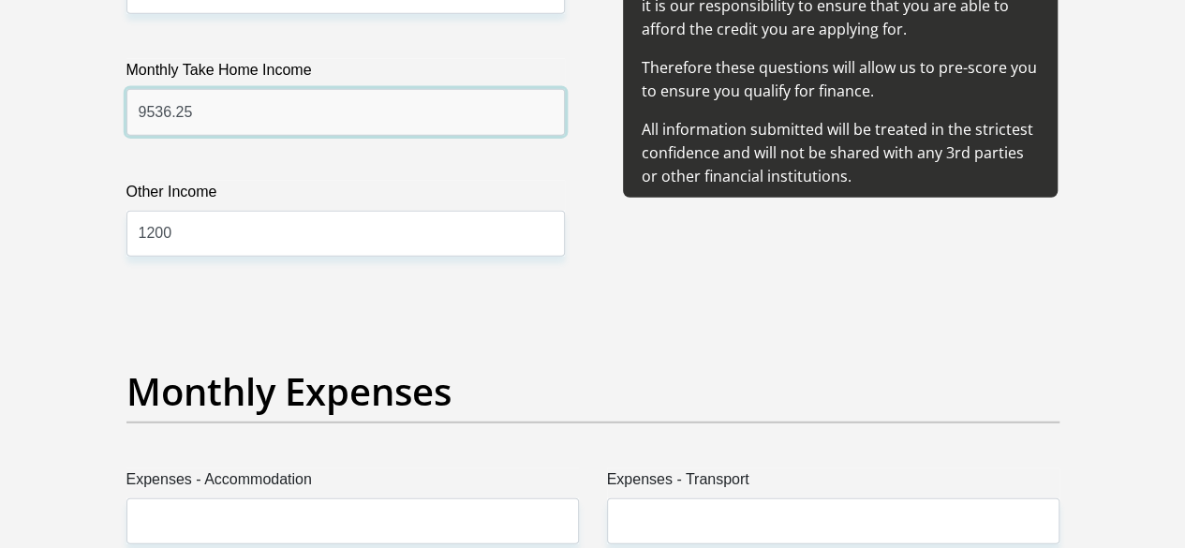
scroll to position [2623, 0]
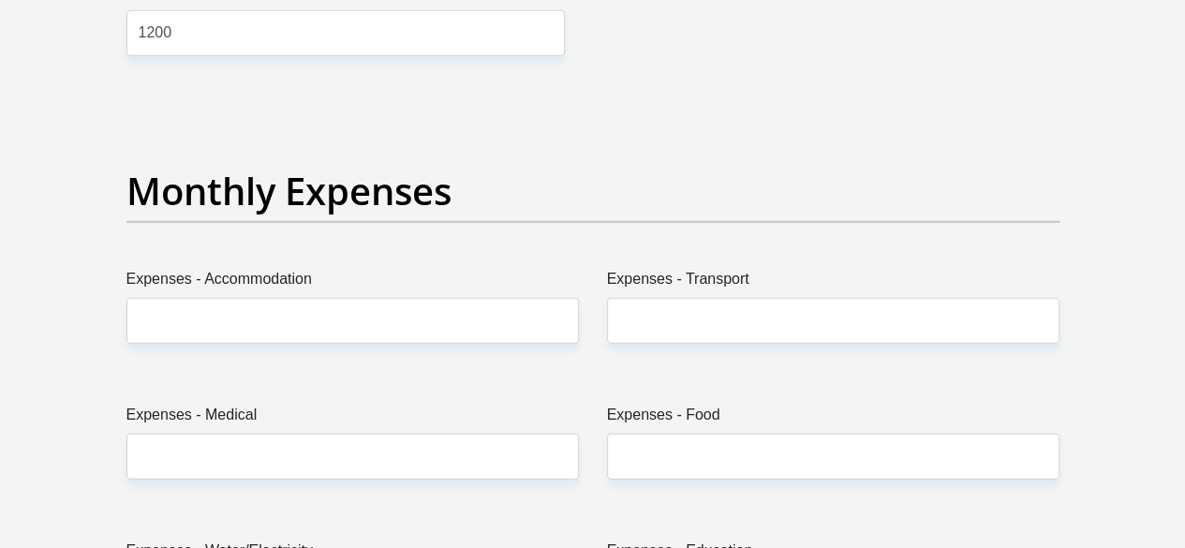
type input "9536.25"
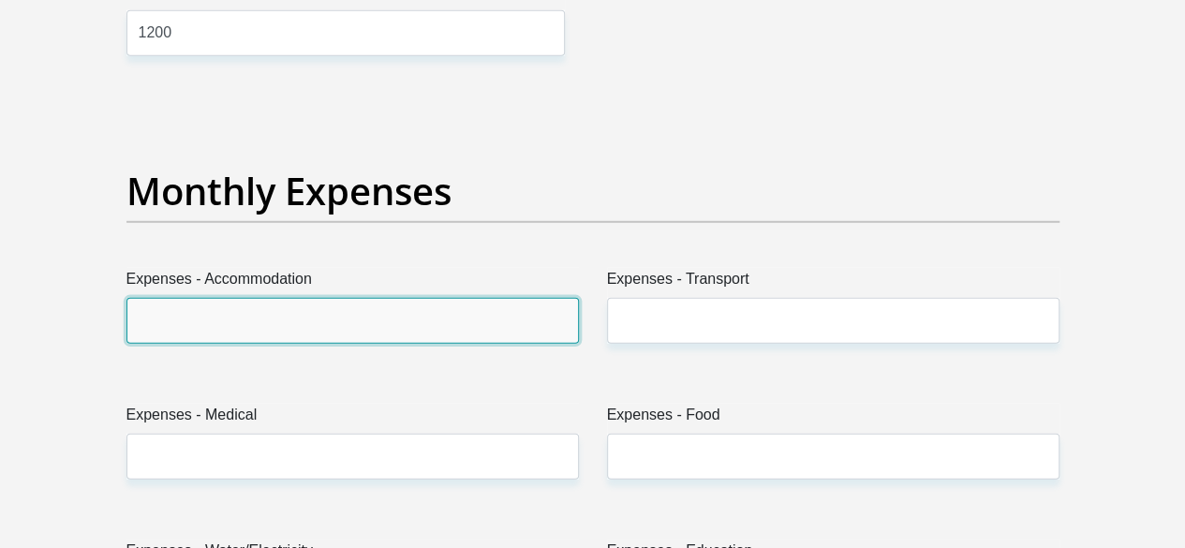
click at [354, 298] on input "Expenses - Accommodation" at bounding box center [352, 321] width 452 height 46
type input "0"
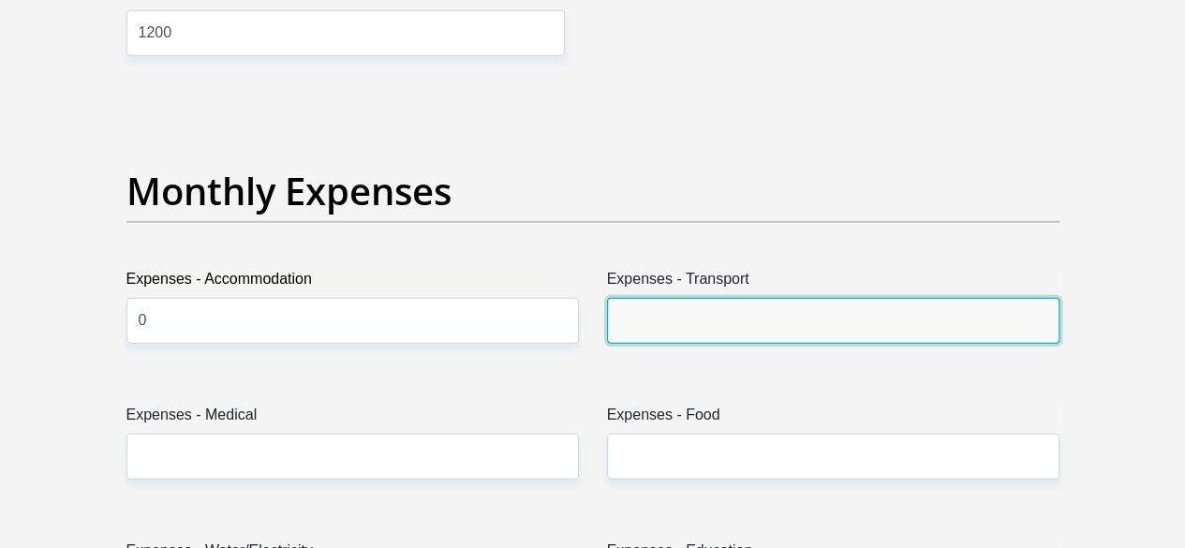
click at [708, 298] on input "Expenses - Transport" at bounding box center [833, 321] width 452 height 46
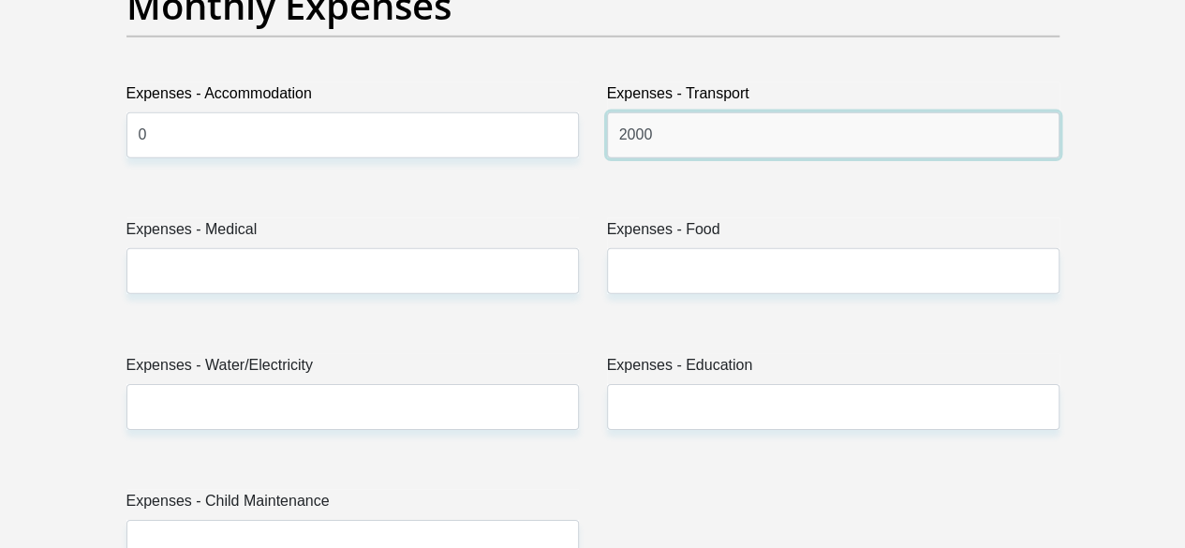
scroll to position [2810, 0]
type input "2000"
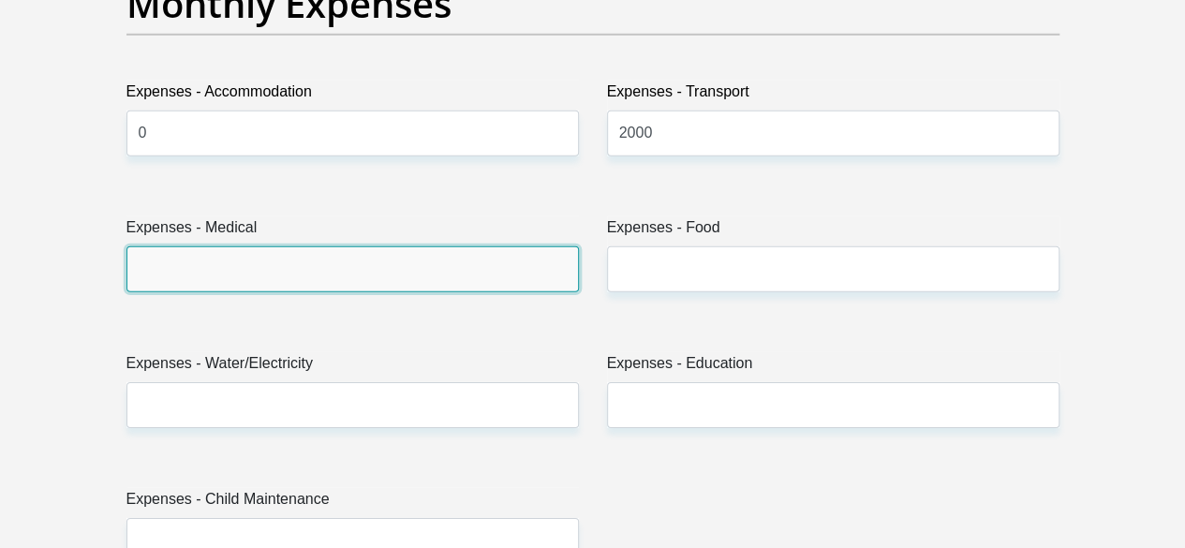
click at [393, 246] on input "Expenses - Medical" at bounding box center [352, 269] width 452 height 46
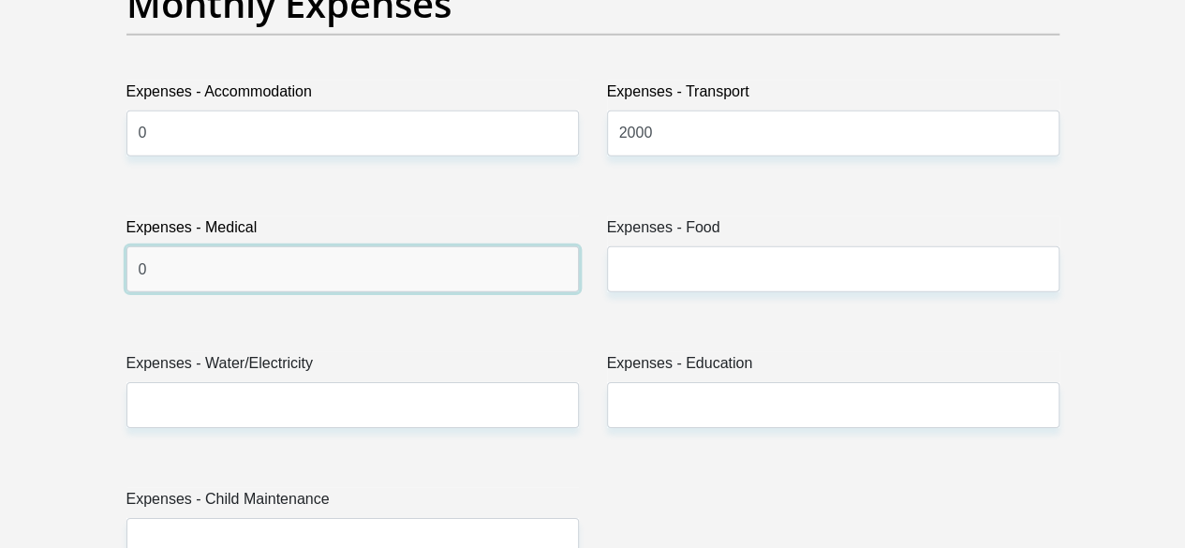
type input "0"
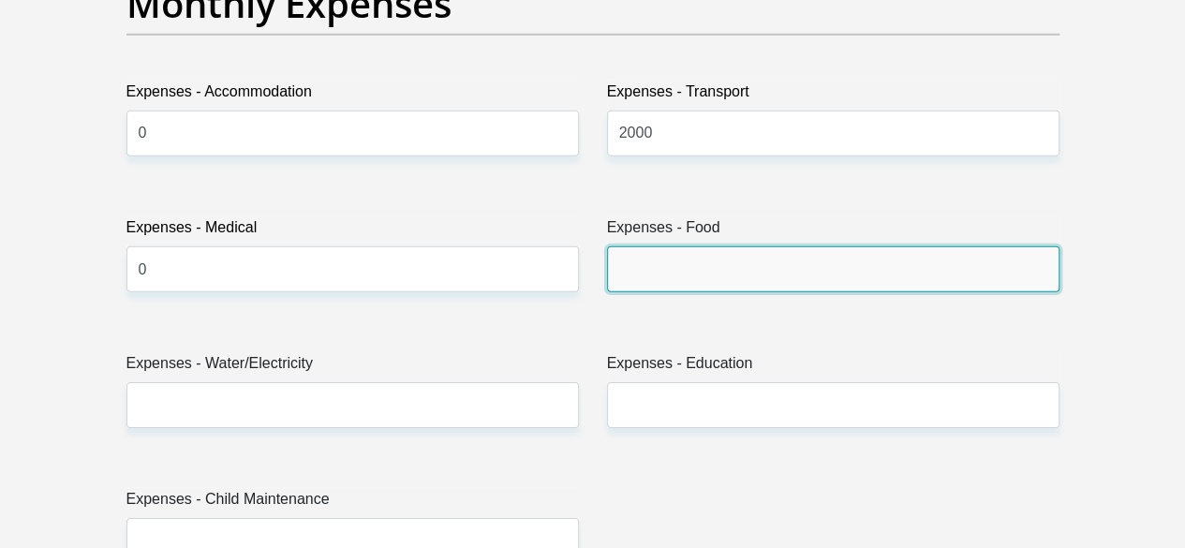
click at [633, 246] on input "Expenses - Food" at bounding box center [833, 269] width 452 height 46
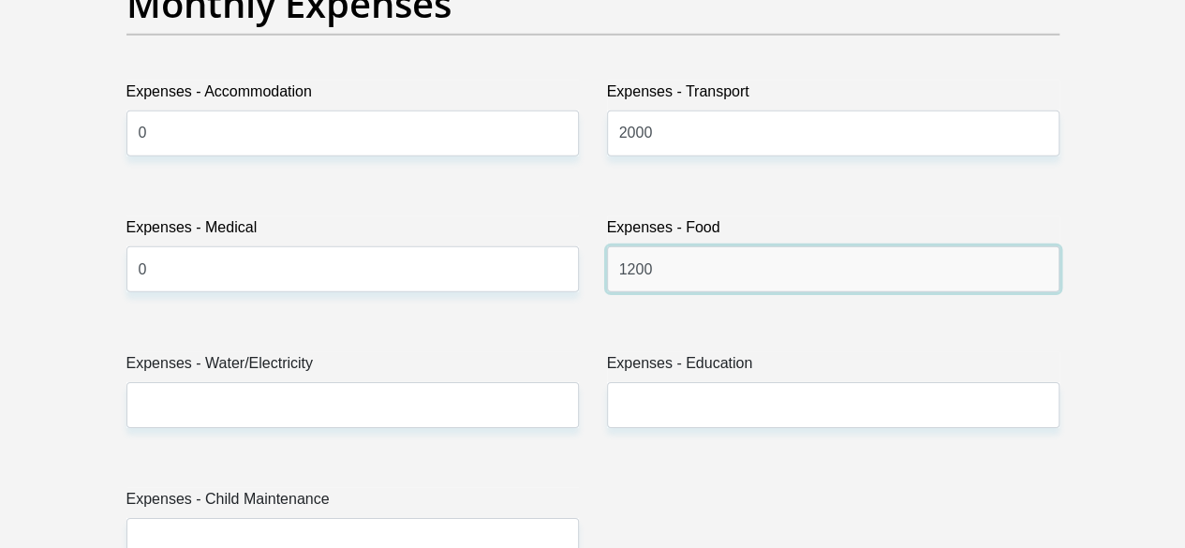
type input "1200"
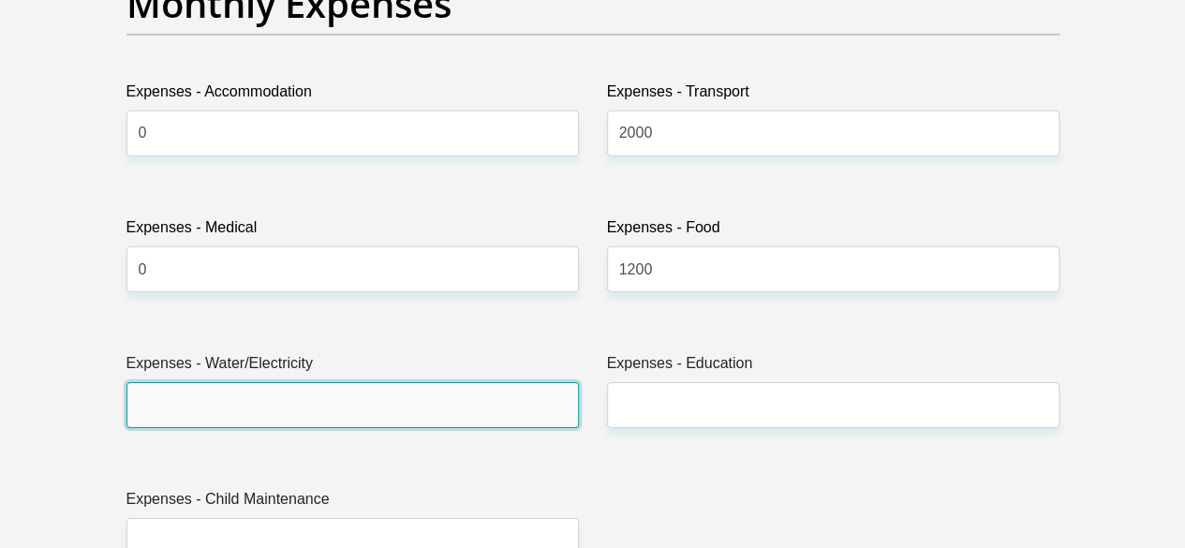
click at [436, 382] on input "Expenses - Water/Electricity" at bounding box center [352, 405] width 452 height 46
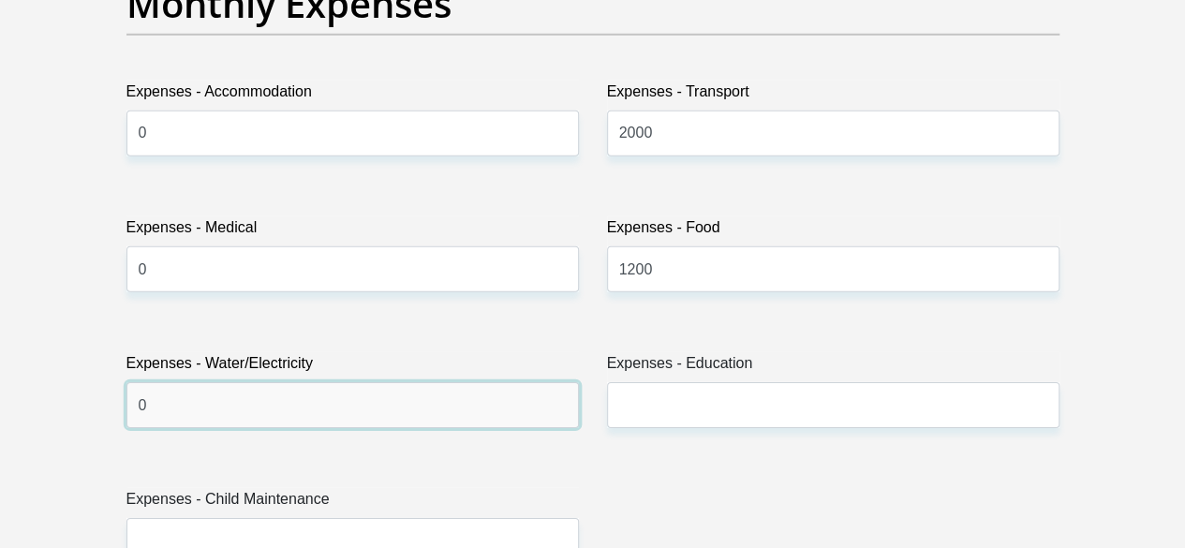
type input "0"
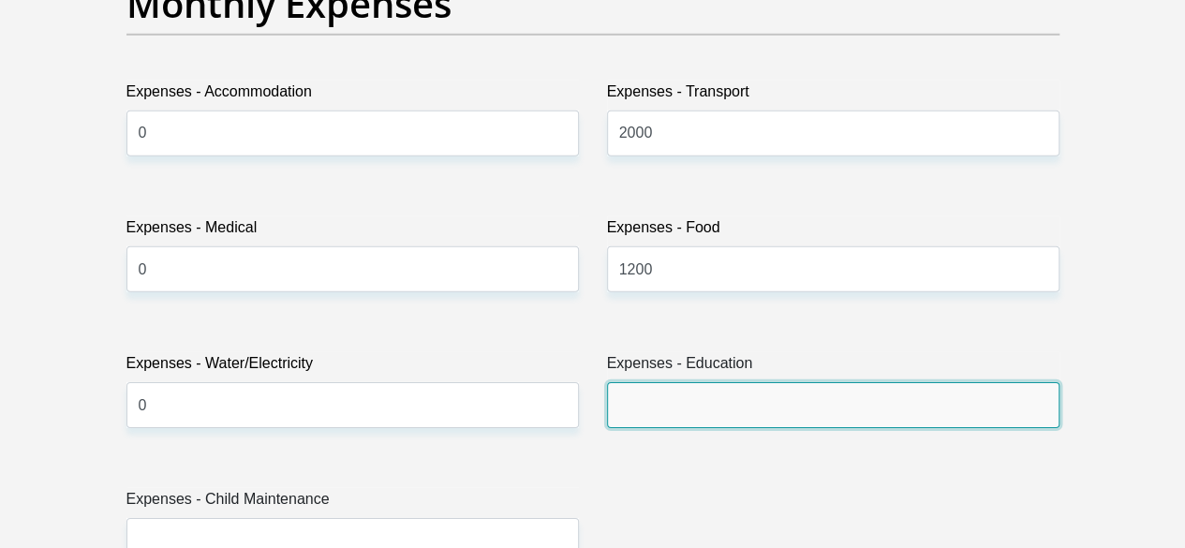
click at [678, 382] on input "Expenses - Education" at bounding box center [833, 405] width 452 height 46
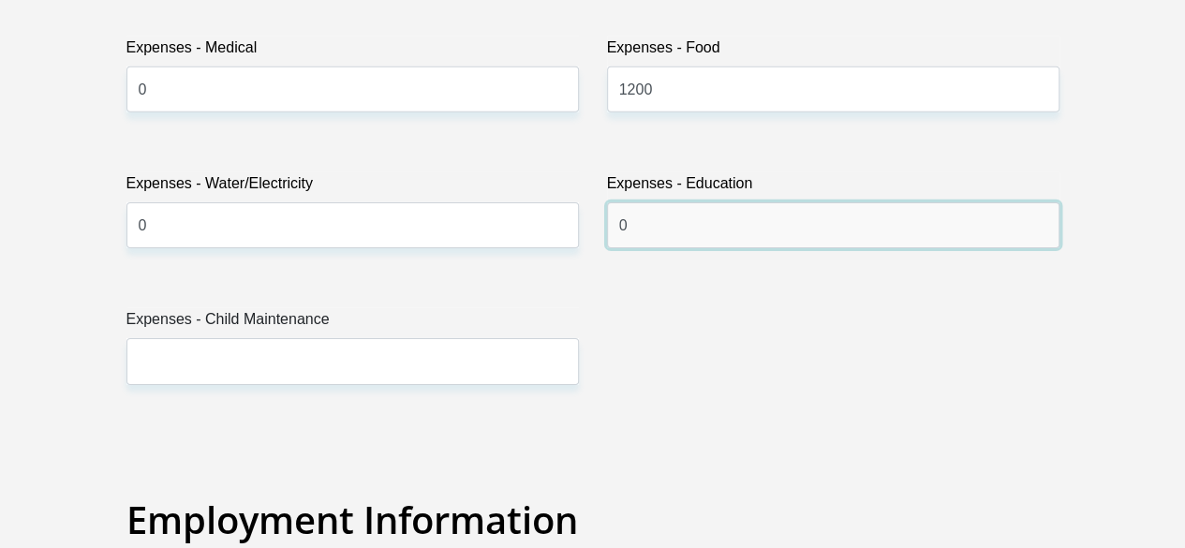
scroll to position [2997, 0]
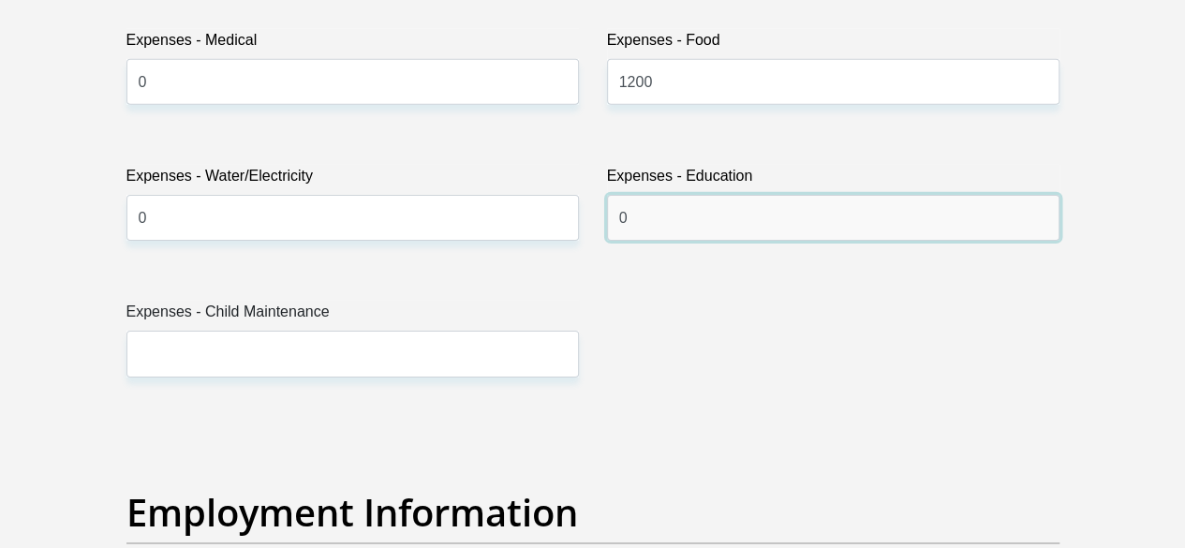
type input "0"
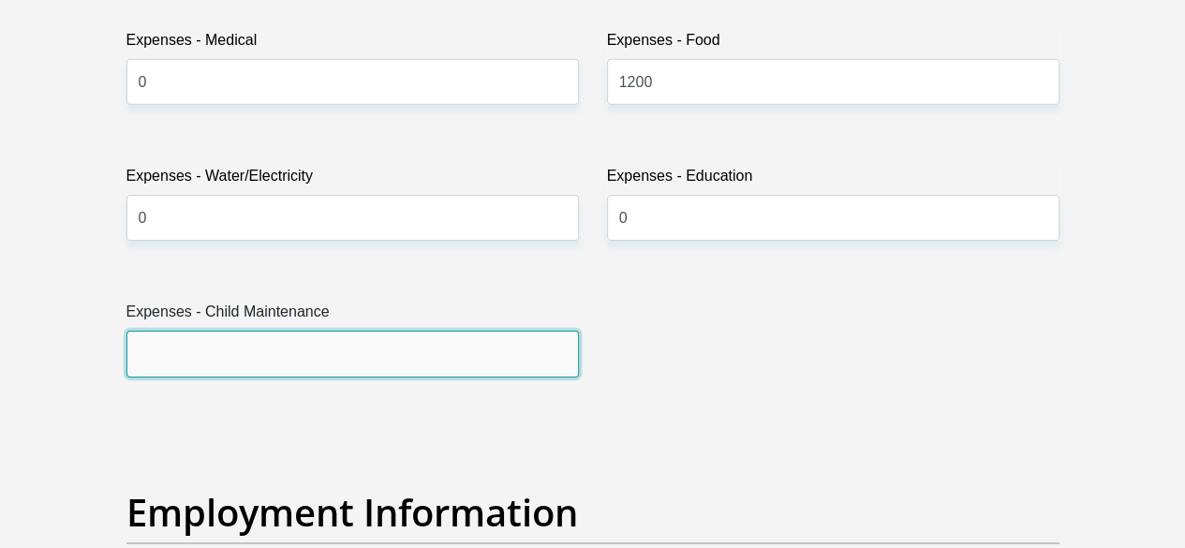
click at [380, 331] on input "Expenses - Child Maintenance" at bounding box center [352, 354] width 452 height 46
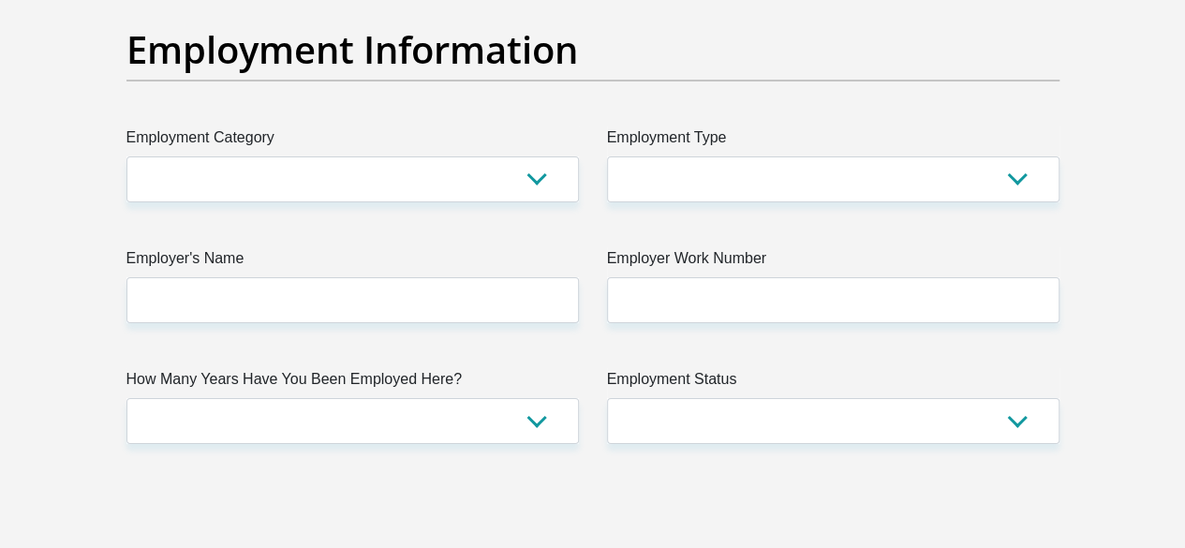
scroll to position [3465, 0]
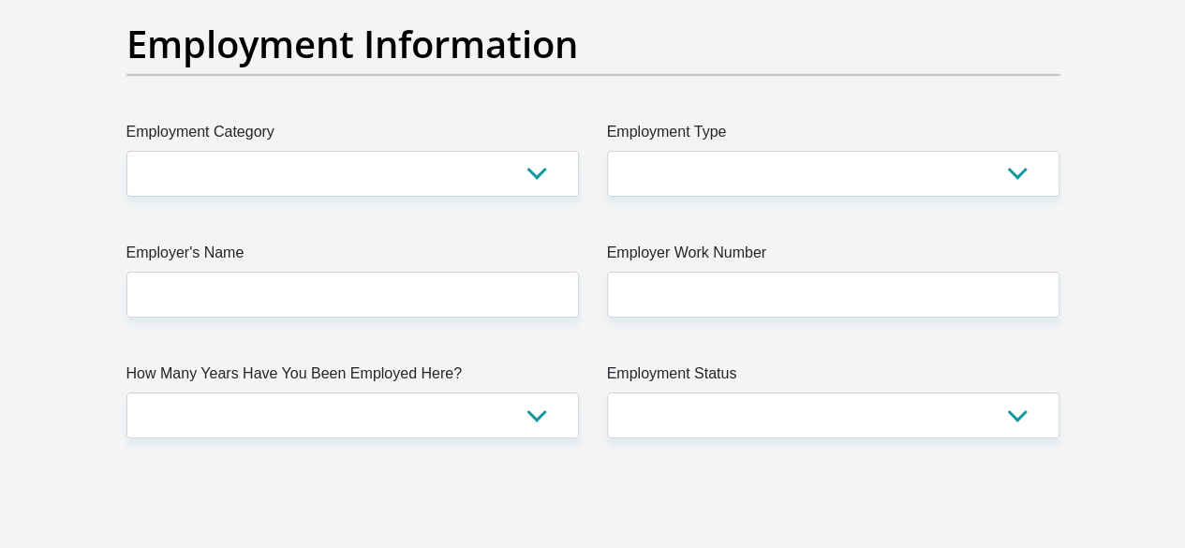
type input "0"
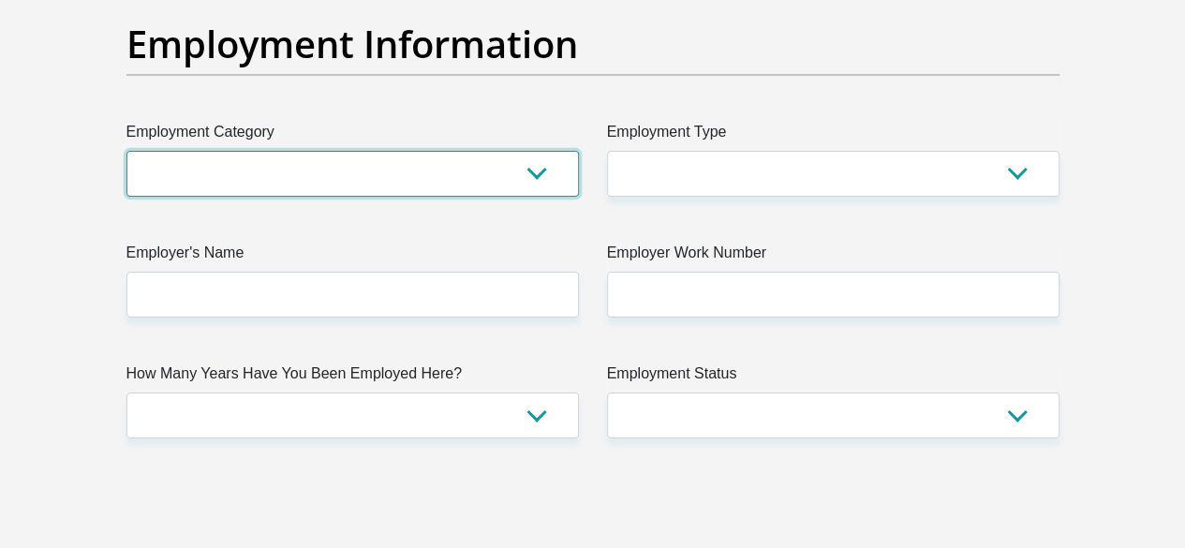
click at [392, 151] on select "AGRICULTURE ALCOHOL & TOBACCO CONSTRUCTION MATERIALS METALLURGY EQUIPMENT FOR R…" at bounding box center [352, 174] width 452 height 46
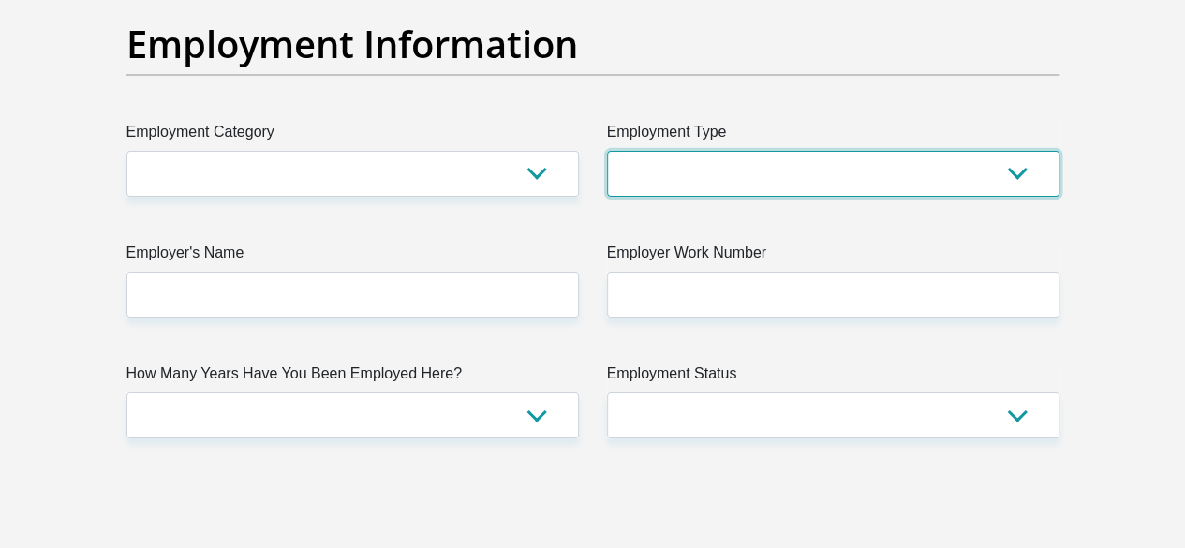
click at [1014, 151] on select "College/Lecturer Craft Seller Creative Driver Executive Farmer Forces - Non Com…" at bounding box center [833, 174] width 452 height 46
select select "Unknown/Other"
click at [607, 151] on select "College/Lecturer Craft Seller Creative Driver Executive Farmer Forces - Non Com…" at bounding box center [833, 174] width 452 height 46
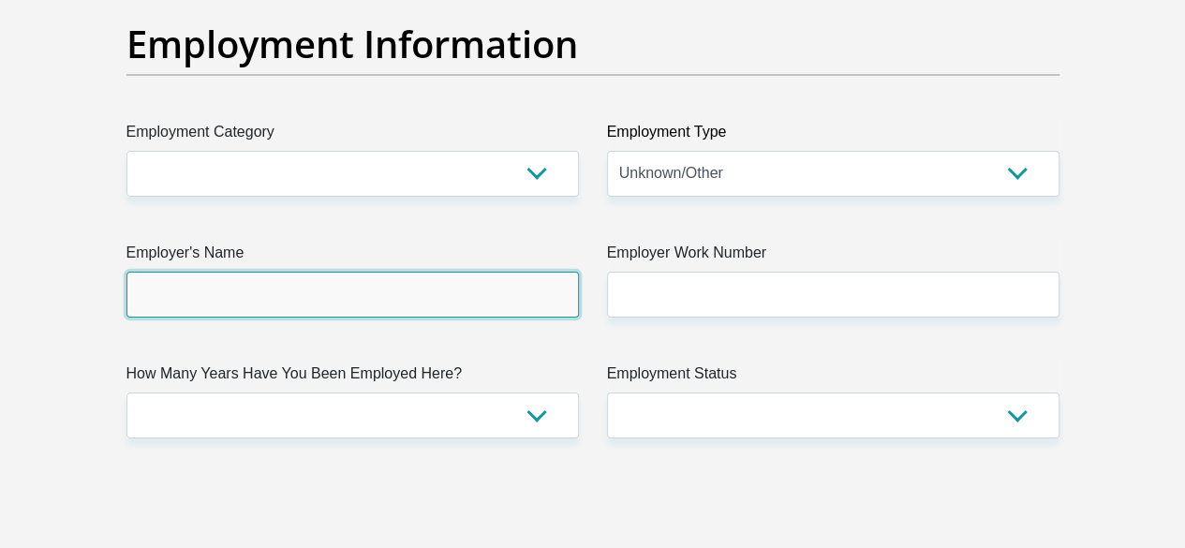
click at [537, 272] on input "Employer's Name" at bounding box center [352, 295] width 452 height 46
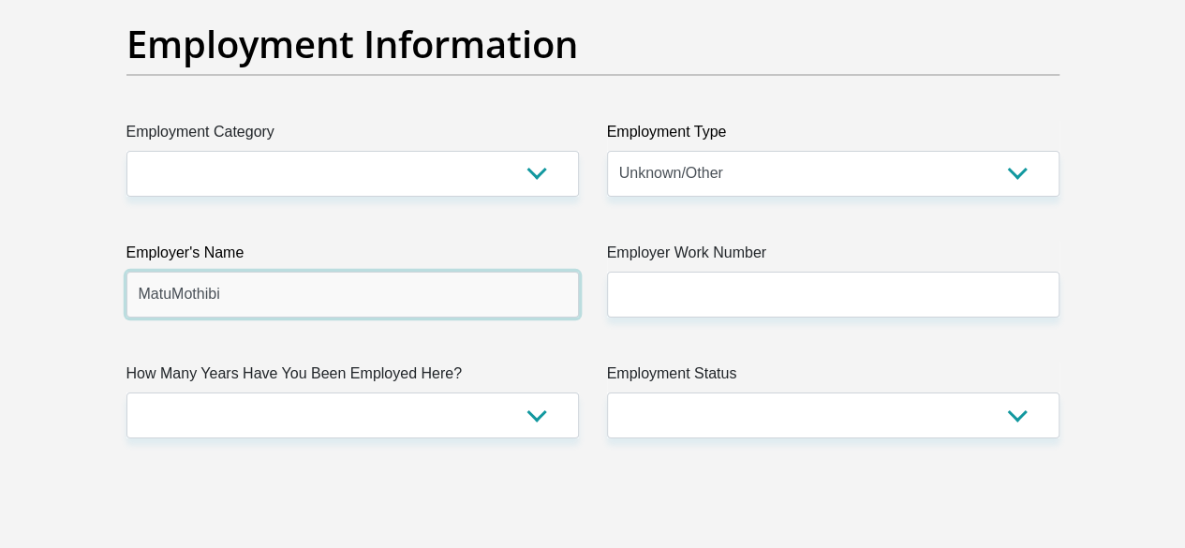
click at [170, 272] on input "MatuMothibi" at bounding box center [352, 295] width 452 height 46
type input "MatuMothibi"
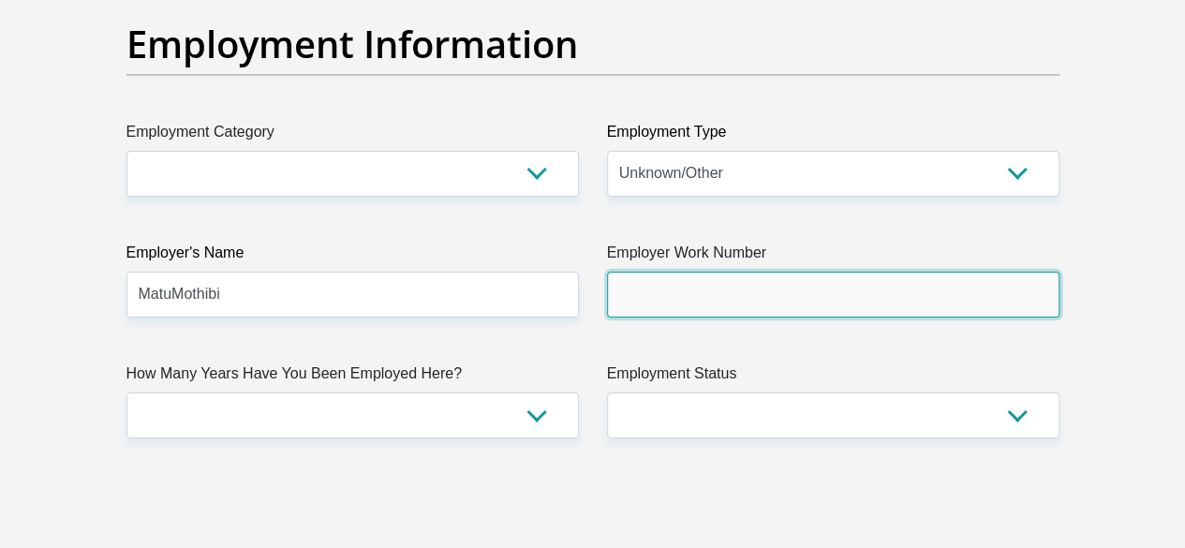
click at [693, 272] on input "Employer Work Number" at bounding box center [833, 295] width 452 height 46
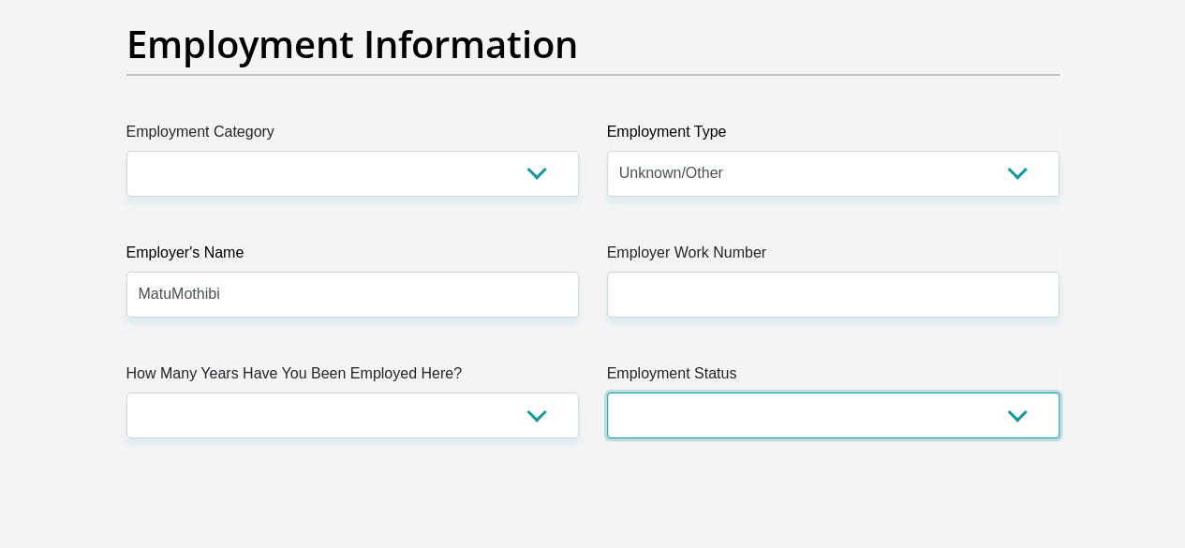
click at [746, 392] on select "Permanent/Full-time Part-time/Casual [DEMOGRAPHIC_DATA] Worker Self-Employed Ho…" at bounding box center [833, 415] width 452 height 46
select select "3"
click at [607, 392] on select "Permanent/Full-time Part-time/Casual [DEMOGRAPHIC_DATA] Worker Self-Employed Ho…" at bounding box center [833, 415] width 452 height 46
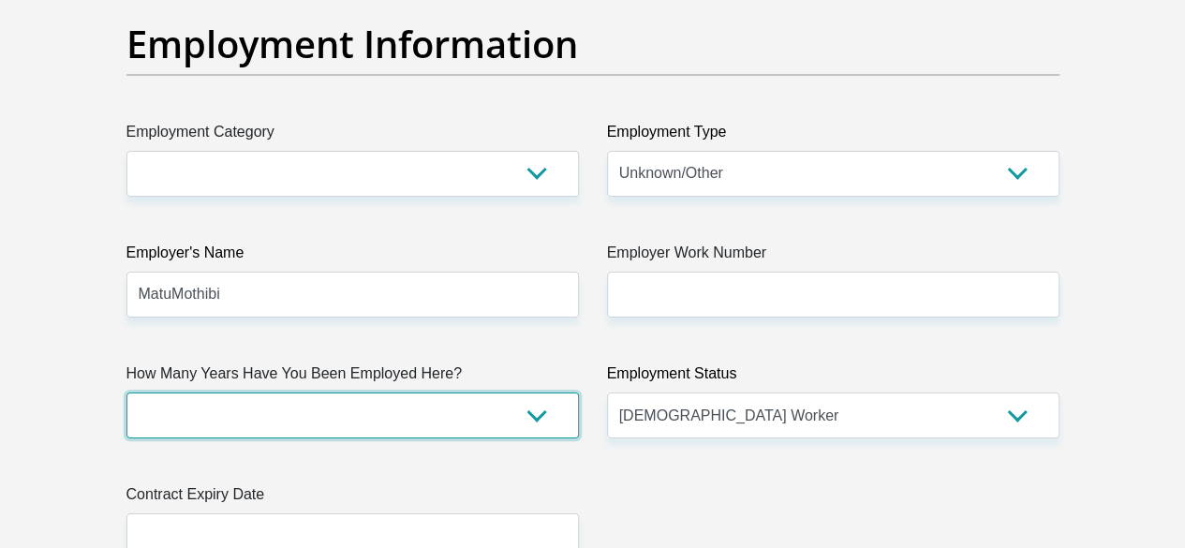
click at [526, 392] on select "less than 1 year 1-3 years 3-5 years 5+ years" at bounding box center [352, 415] width 452 height 46
select select "6"
click at [126, 392] on select "less than 1 year 1-3 years 3-5 years 5+ years" at bounding box center [352, 415] width 452 height 46
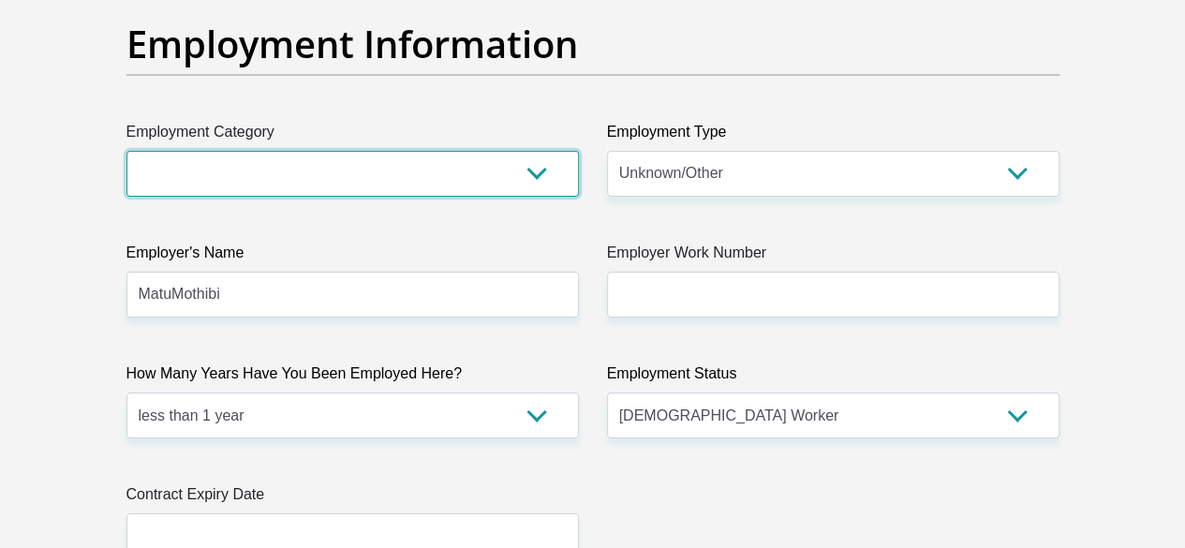
click at [341, 151] on select "AGRICULTURE ALCOHOL & TOBACCO CONSTRUCTION MATERIALS METALLURGY EQUIPMENT FOR R…" at bounding box center [352, 174] width 452 height 46
select select "17"
click at [126, 151] on select "AGRICULTURE ALCOHOL & TOBACCO CONSTRUCTION MATERIALS METALLURGY EQUIPMENT FOR R…" at bounding box center [352, 174] width 452 height 46
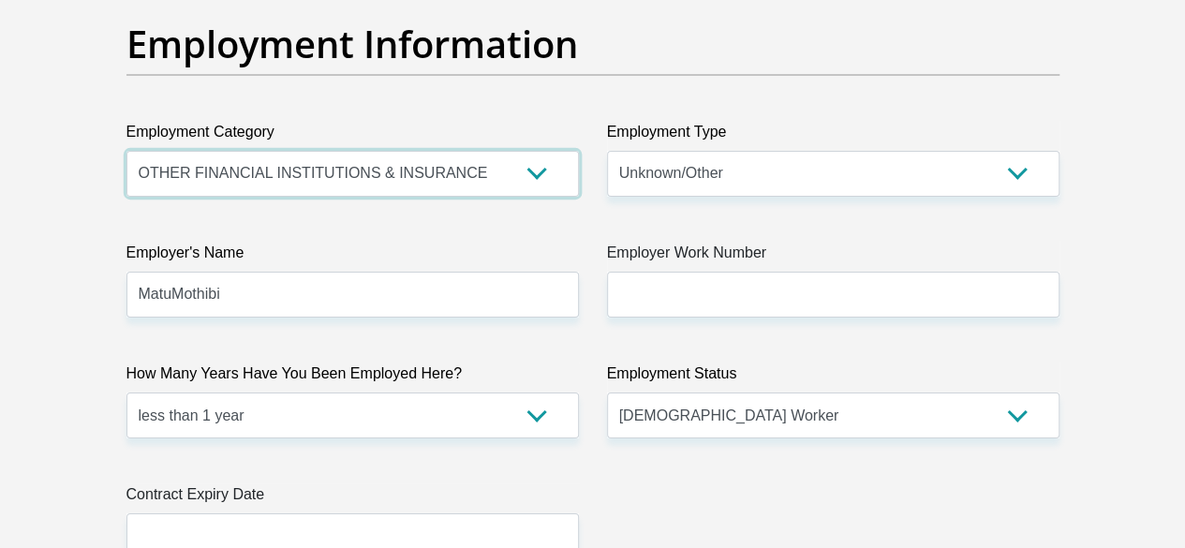
click at [534, 151] on select "AGRICULTURE ALCOHOL & TOBACCO CONSTRUCTION MATERIALS METALLURGY EQUIPMENT FOR R…" at bounding box center [352, 174] width 452 height 46
click at [747, 416] on div "Title Mr Ms Mrs Dr [PERSON_NAME] First Name Aphiwe Surname [PERSON_NAME] ID Num…" at bounding box center [592, 5] width 961 height 6215
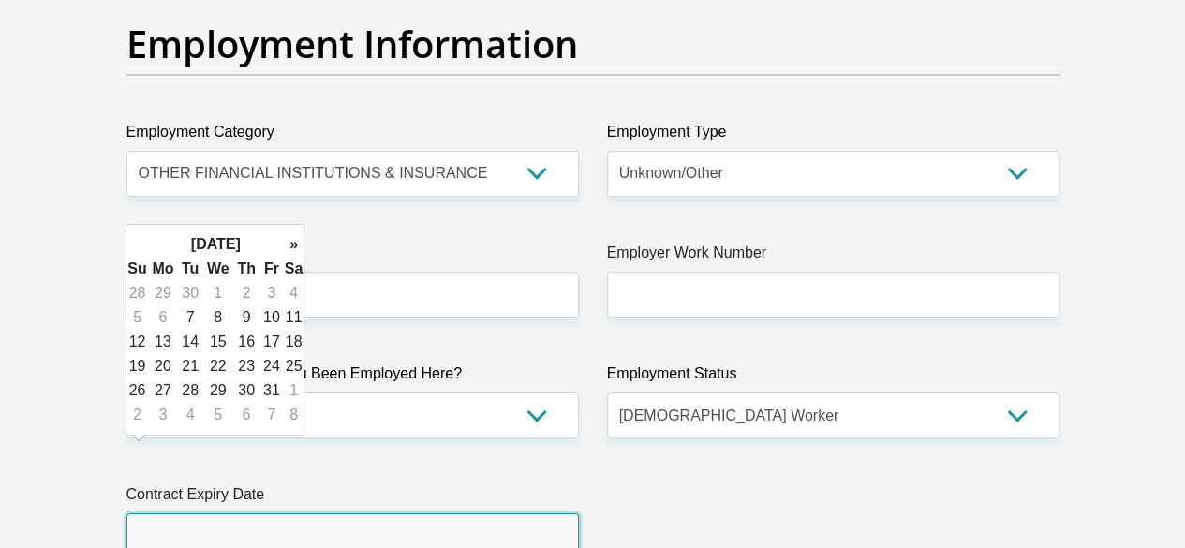
click at [530, 513] on input "text" at bounding box center [352, 536] width 452 height 46
click at [294, 239] on th "»" at bounding box center [294, 244] width 21 height 24
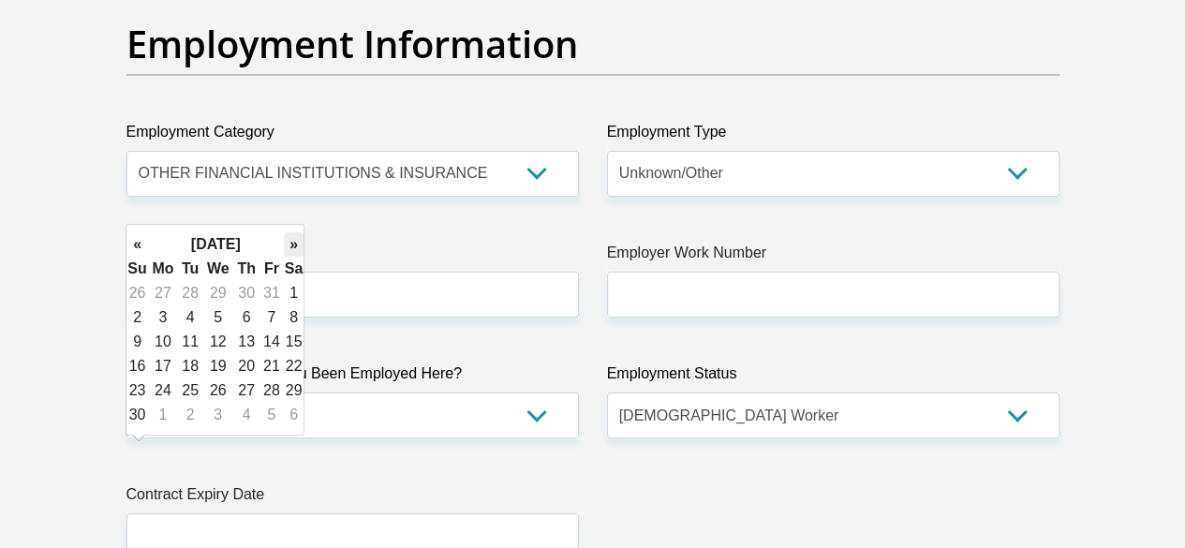
click at [288, 243] on th "»" at bounding box center [294, 244] width 21 height 24
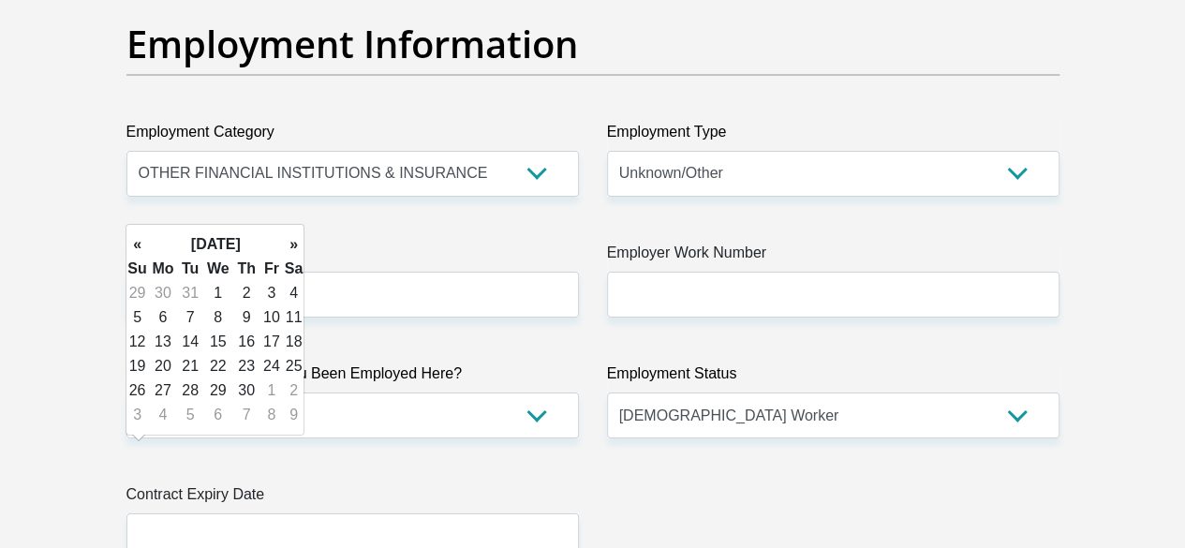
click at [288, 243] on th "»" at bounding box center [294, 244] width 21 height 24
click at [259, 244] on th "[DATE]" at bounding box center [216, 244] width 136 height 24
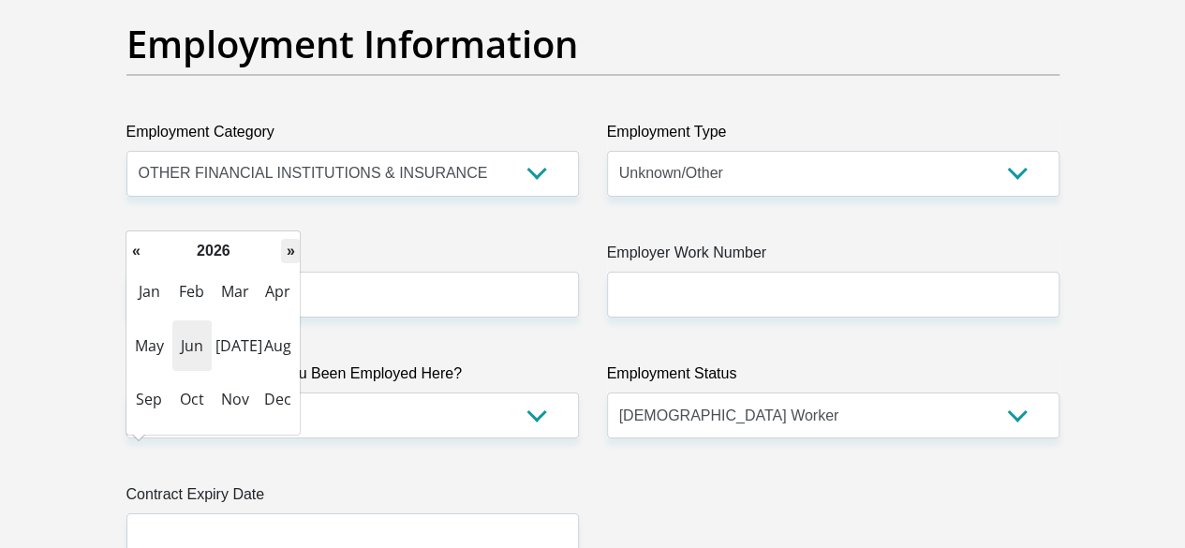
click at [283, 250] on th "»" at bounding box center [290, 251] width 19 height 24
click at [139, 250] on th "«" at bounding box center [135, 251] width 19 height 24
click at [273, 349] on span "Aug" at bounding box center [277, 345] width 39 height 51
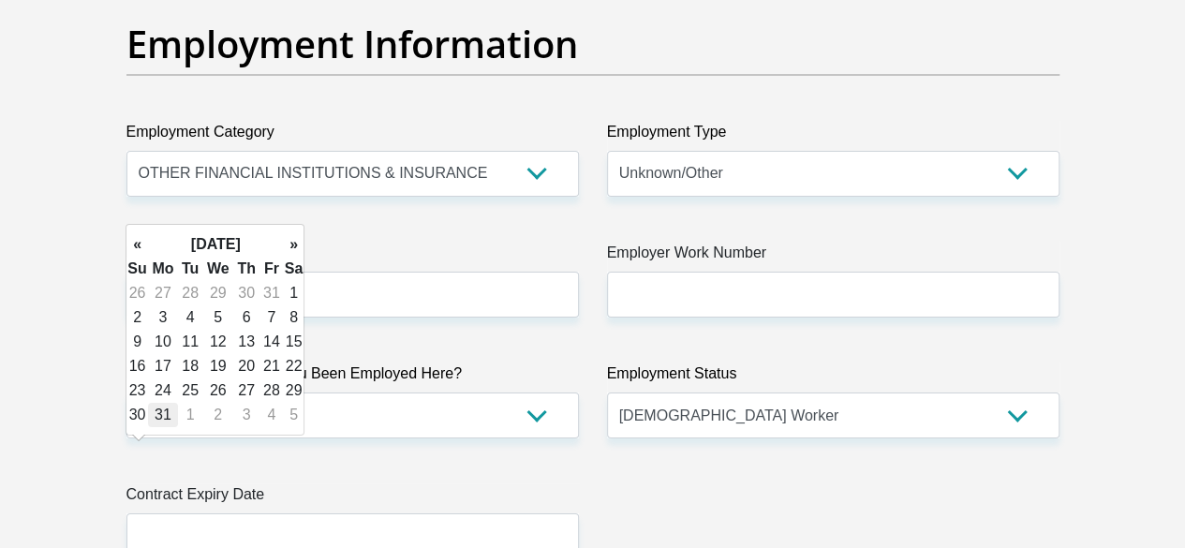
click at [161, 411] on td "31" at bounding box center [163, 415] width 30 height 24
type input "[DATE]"
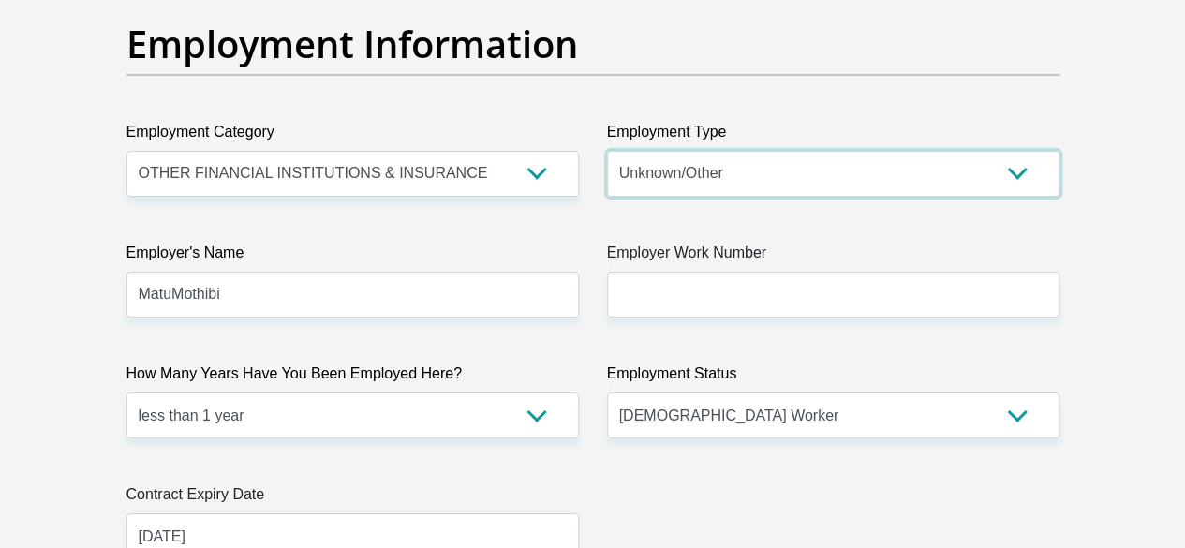
click at [729, 151] on select "College/Lecturer Craft Seller Creative Driver Executive Farmer Forces - Non Com…" at bounding box center [833, 174] width 452 height 46
click at [607, 151] on select "College/Lecturer Craft Seller Creative Driver Executive Farmer Forces - Non Com…" at bounding box center [833, 174] width 452 height 46
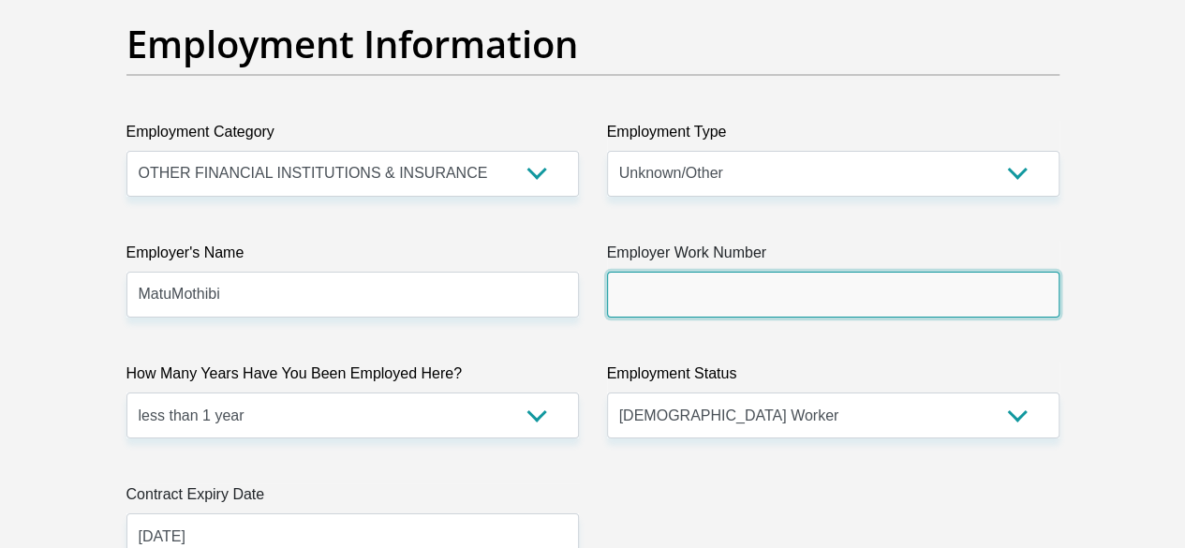
click at [707, 272] on input "Employer Work Number" at bounding box center [833, 295] width 452 height 46
click at [779, 272] on input "Employer Work Number" at bounding box center [833, 295] width 452 height 46
click at [750, 272] on input "Employer Work Number" at bounding box center [833, 295] width 452 height 46
type input "o"
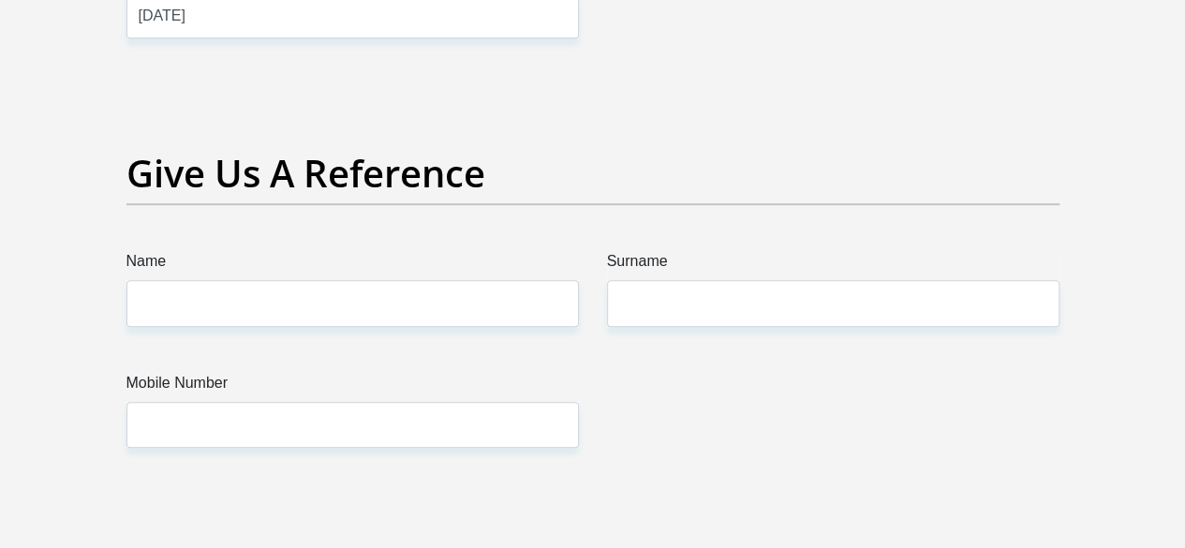
scroll to position [4027, 0]
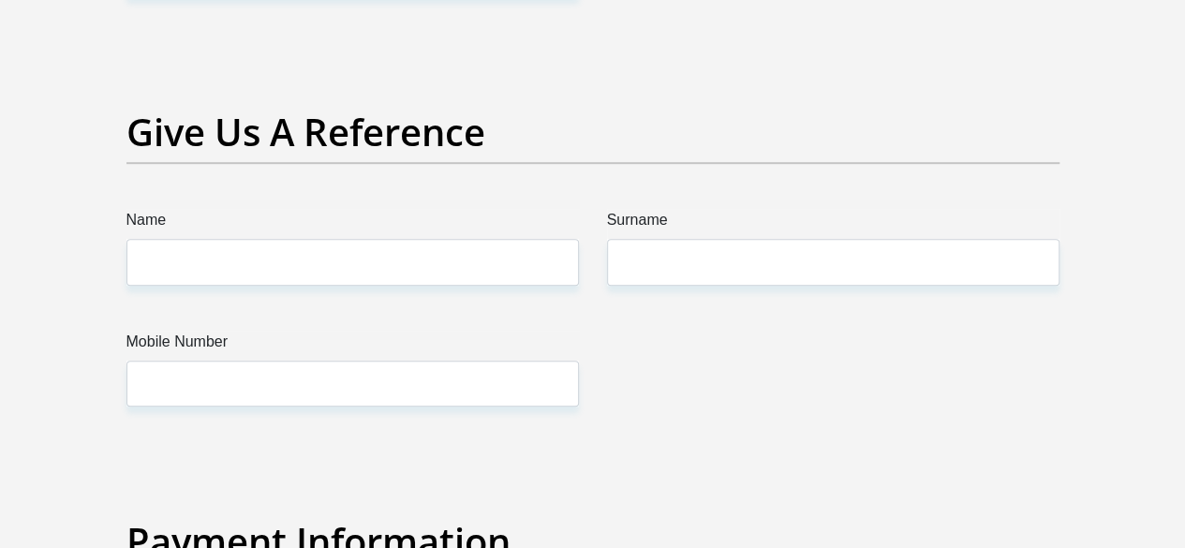
type input "0674719225"
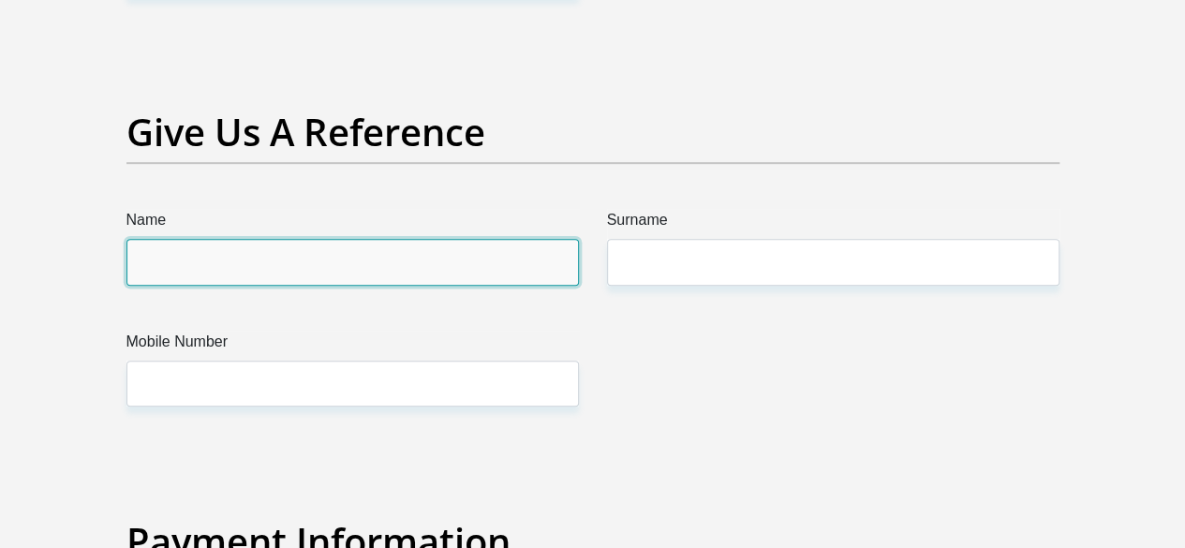
click at [464, 239] on input "Name" at bounding box center [352, 262] width 452 height 46
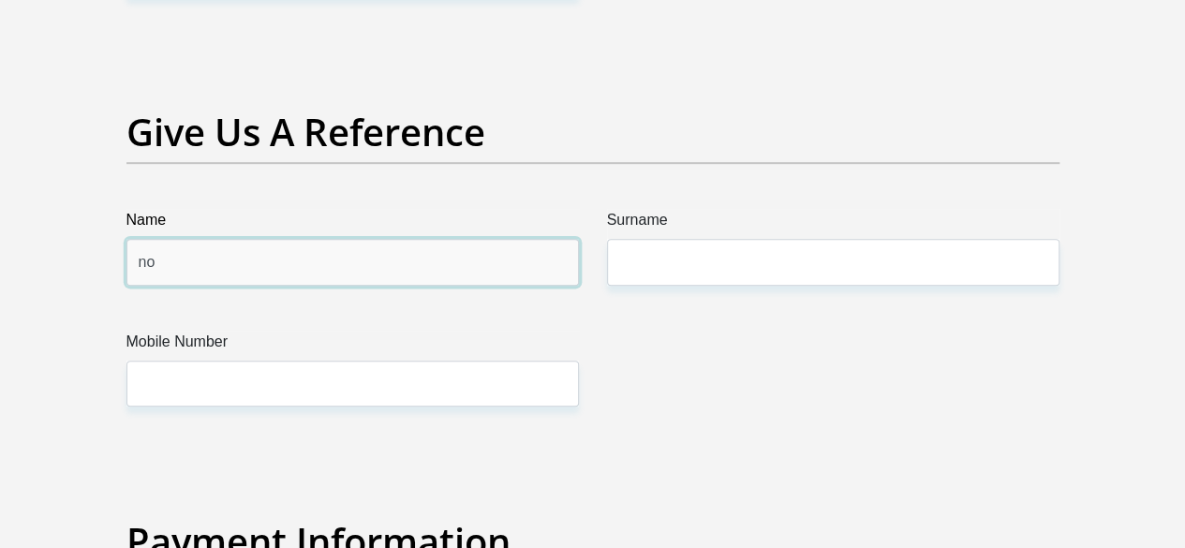
type input "n"
type input "Nokwanda"
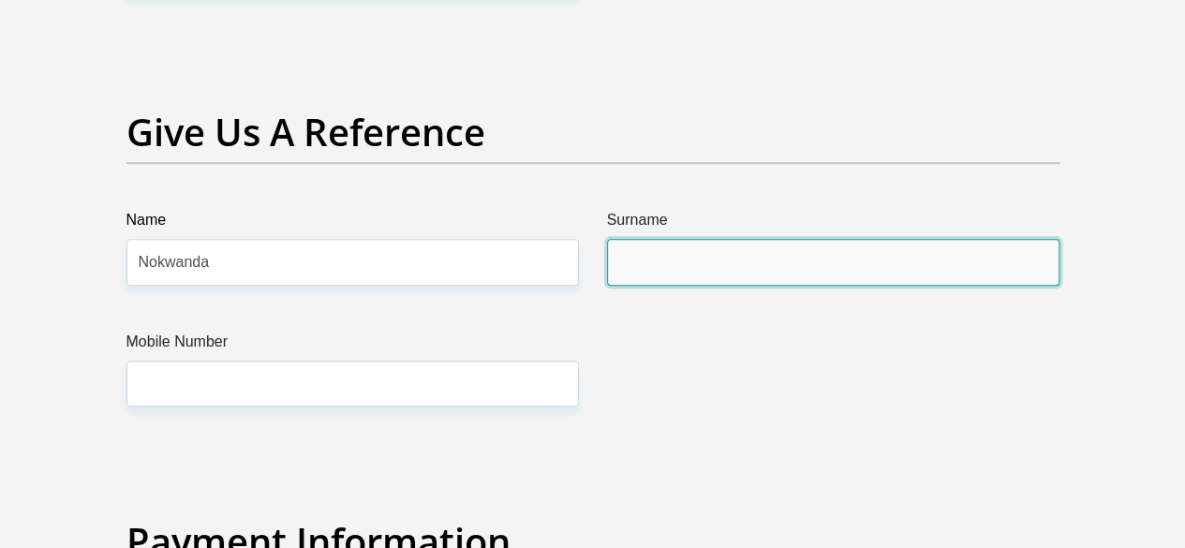
click at [651, 239] on input "Surname" at bounding box center [833, 262] width 452 height 46
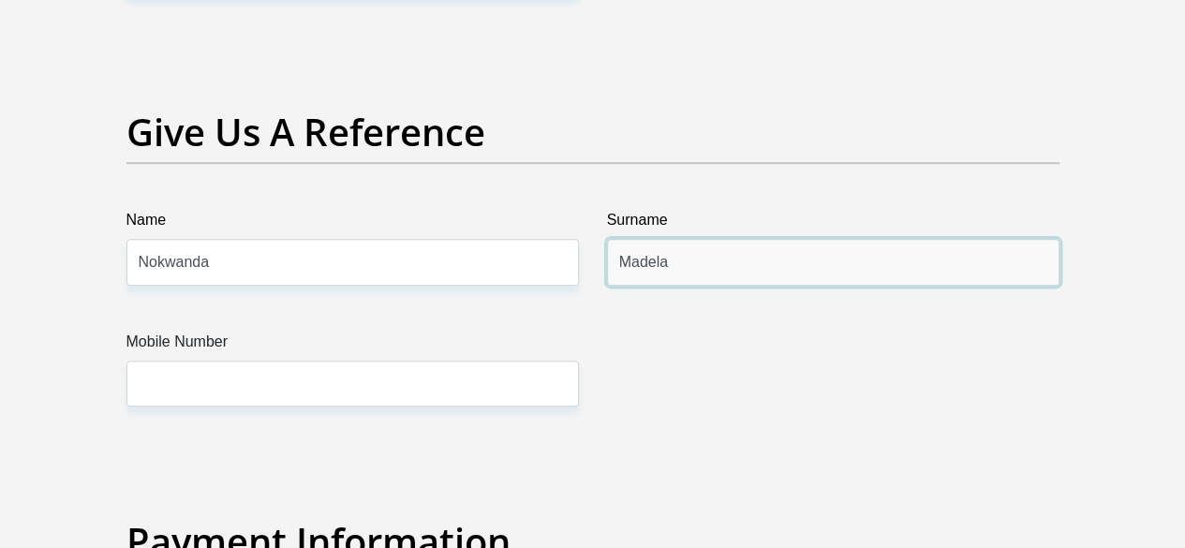
type input "Madela"
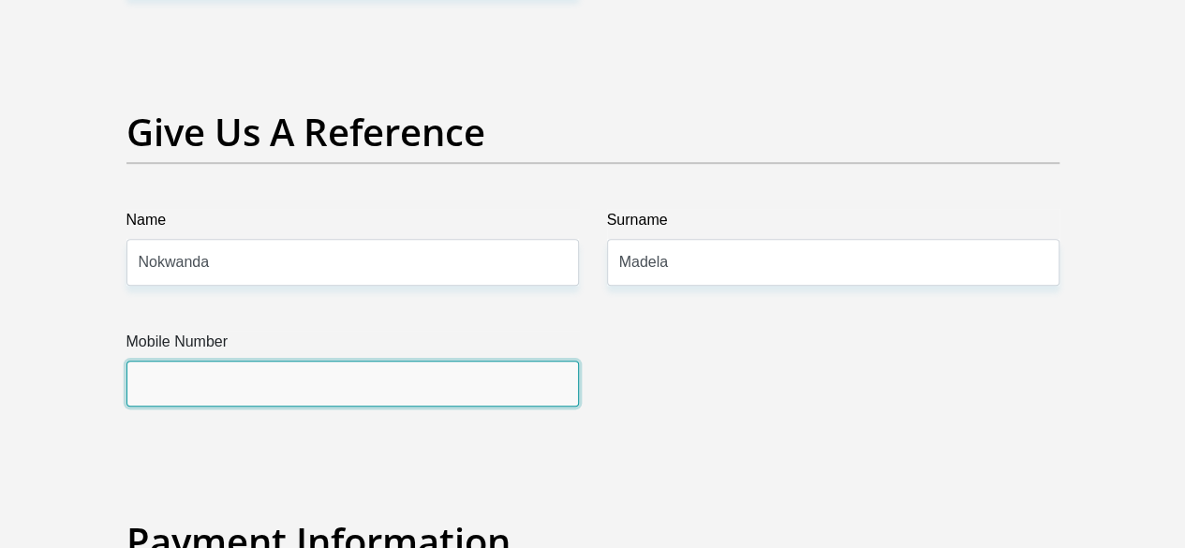
click at [517, 361] on input "Mobile Number" at bounding box center [352, 384] width 452 height 46
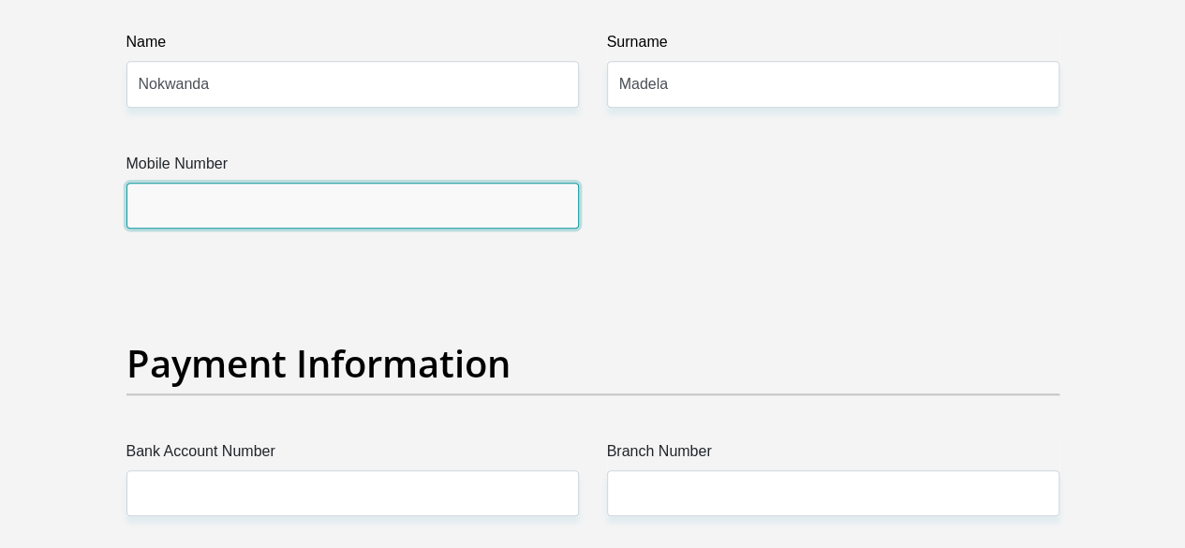
scroll to position [4496, 0]
